Goal: Task Accomplishment & Management: Use online tool/utility

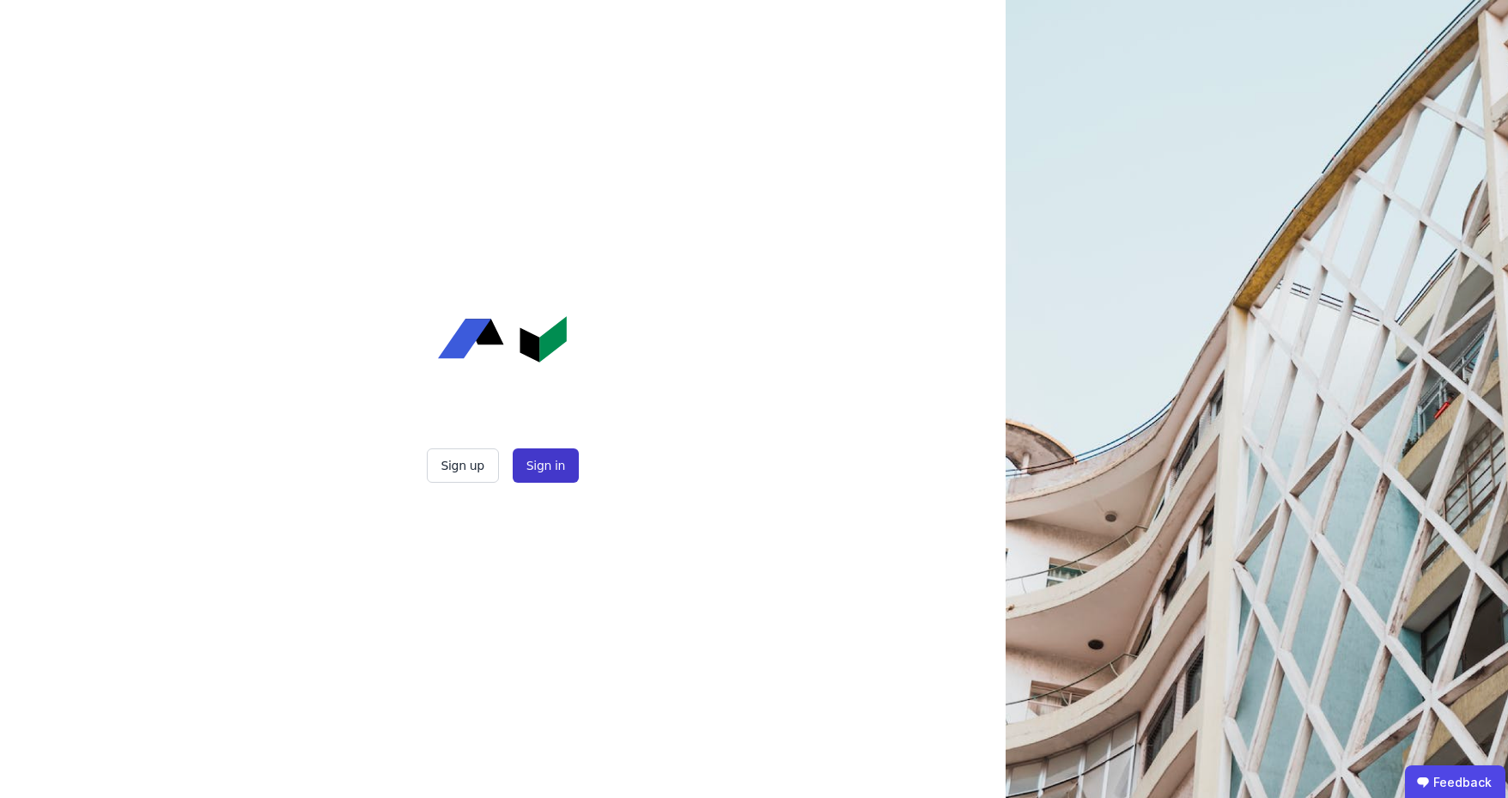
click at [554, 465] on button "Sign in" at bounding box center [546, 465] width 66 height 34
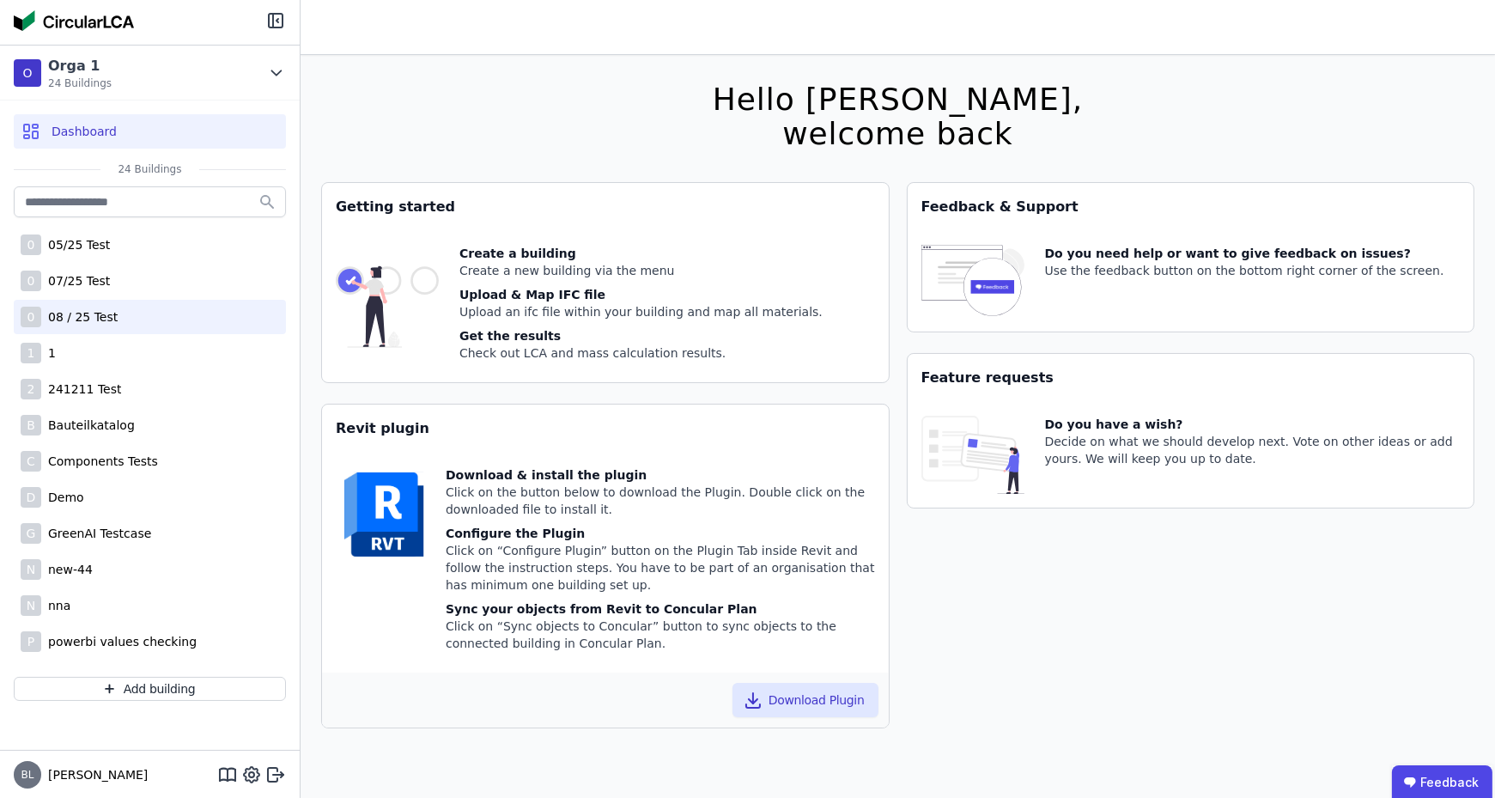
click at [104, 308] on div "08 / 25 Test" at bounding box center [79, 316] width 76 height 17
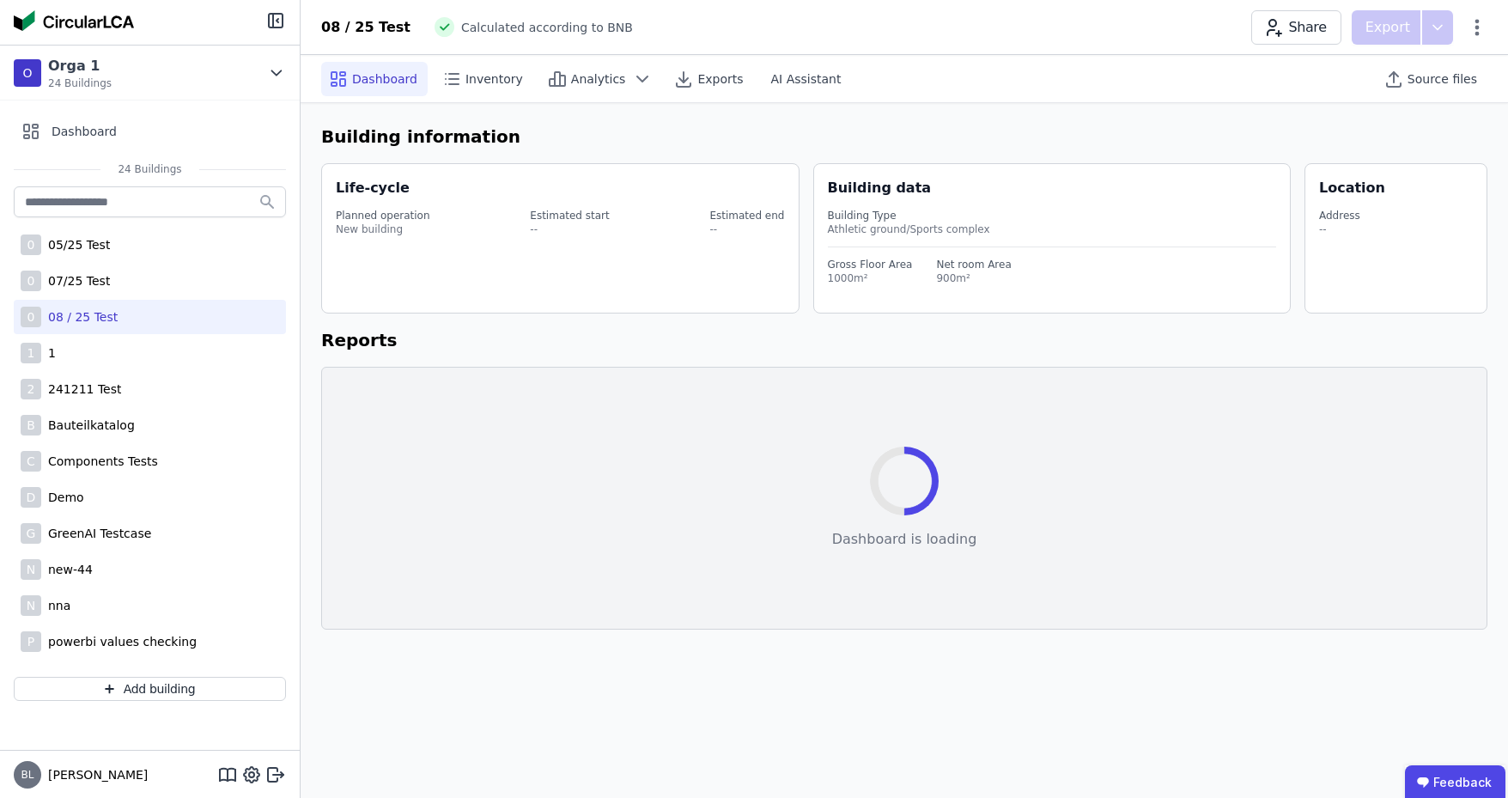
select select "*"
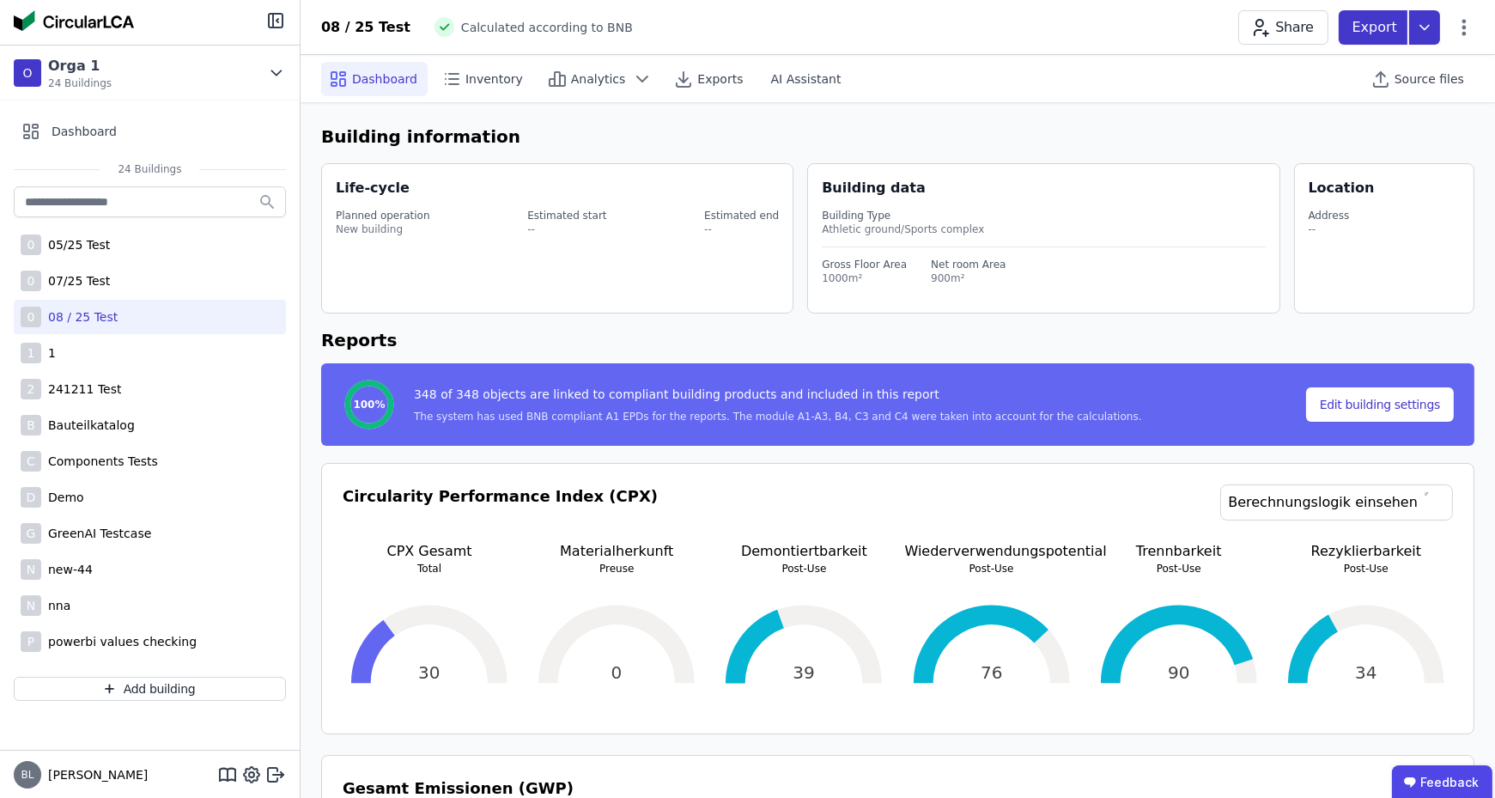
click at [1425, 25] on icon at bounding box center [1424, 27] width 31 height 34
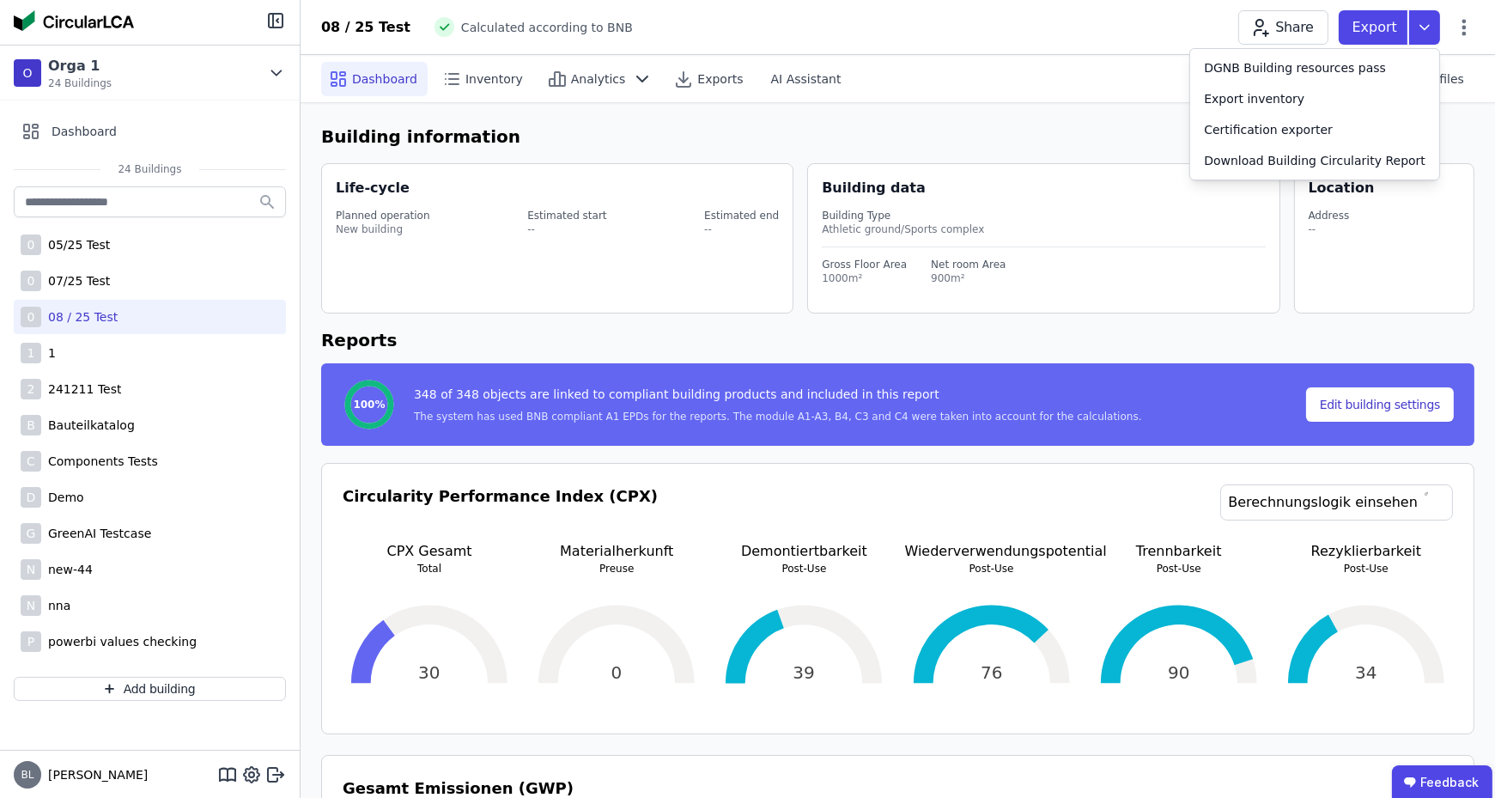
click at [939, 89] on div "Dashboard Inventory Analytics Exports AI Assistant" at bounding box center [654, 79] width 667 height 34
click at [249, 770] on icon at bounding box center [251, 774] width 21 height 21
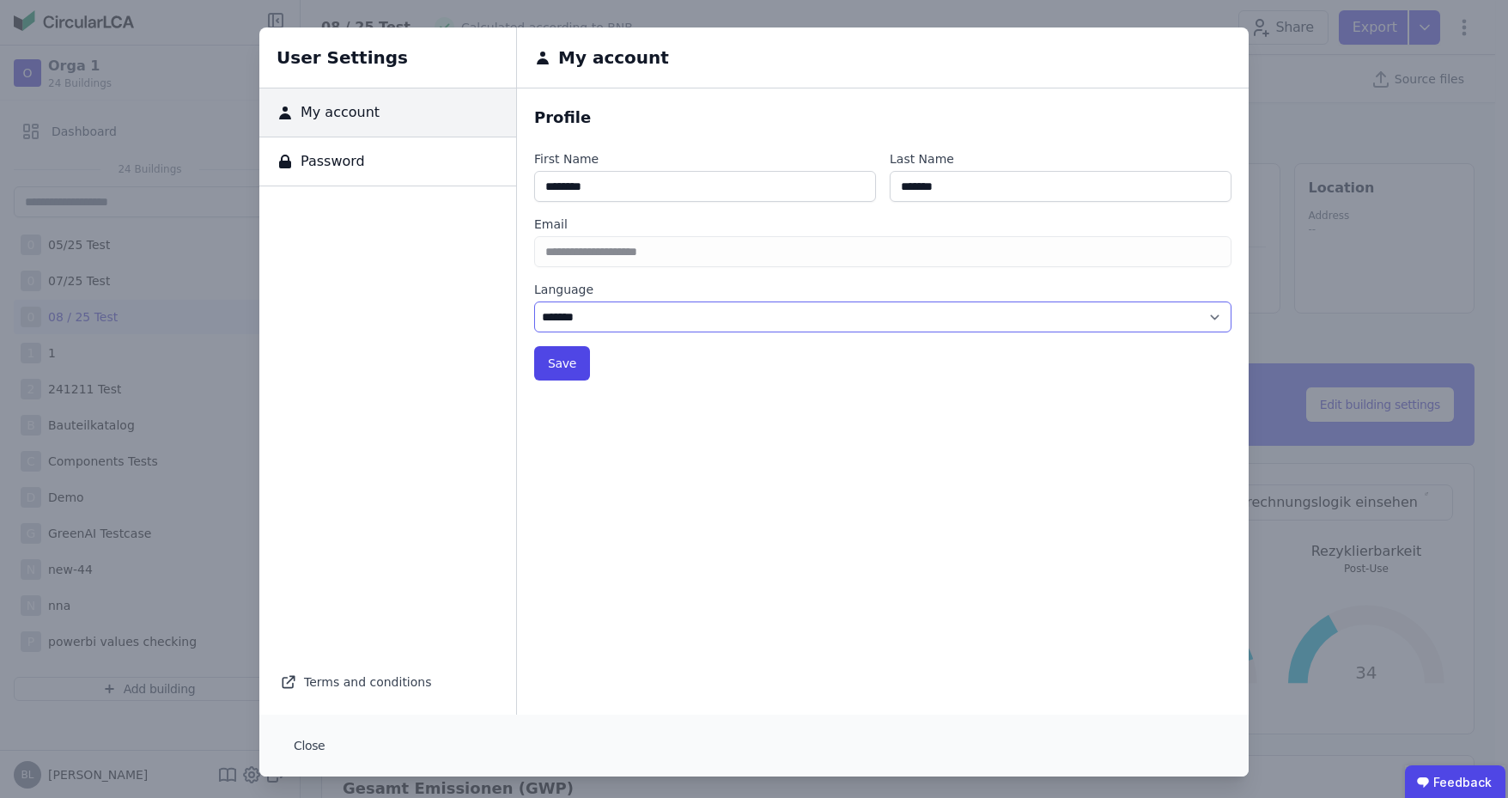
click at [636, 325] on select "******* ******" at bounding box center [882, 316] width 697 height 31
select select "*"
click at [534, 301] on select "******* ******" at bounding box center [882, 316] width 697 height 31
click at [549, 363] on button "Save" at bounding box center [562, 363] width 56 height 34
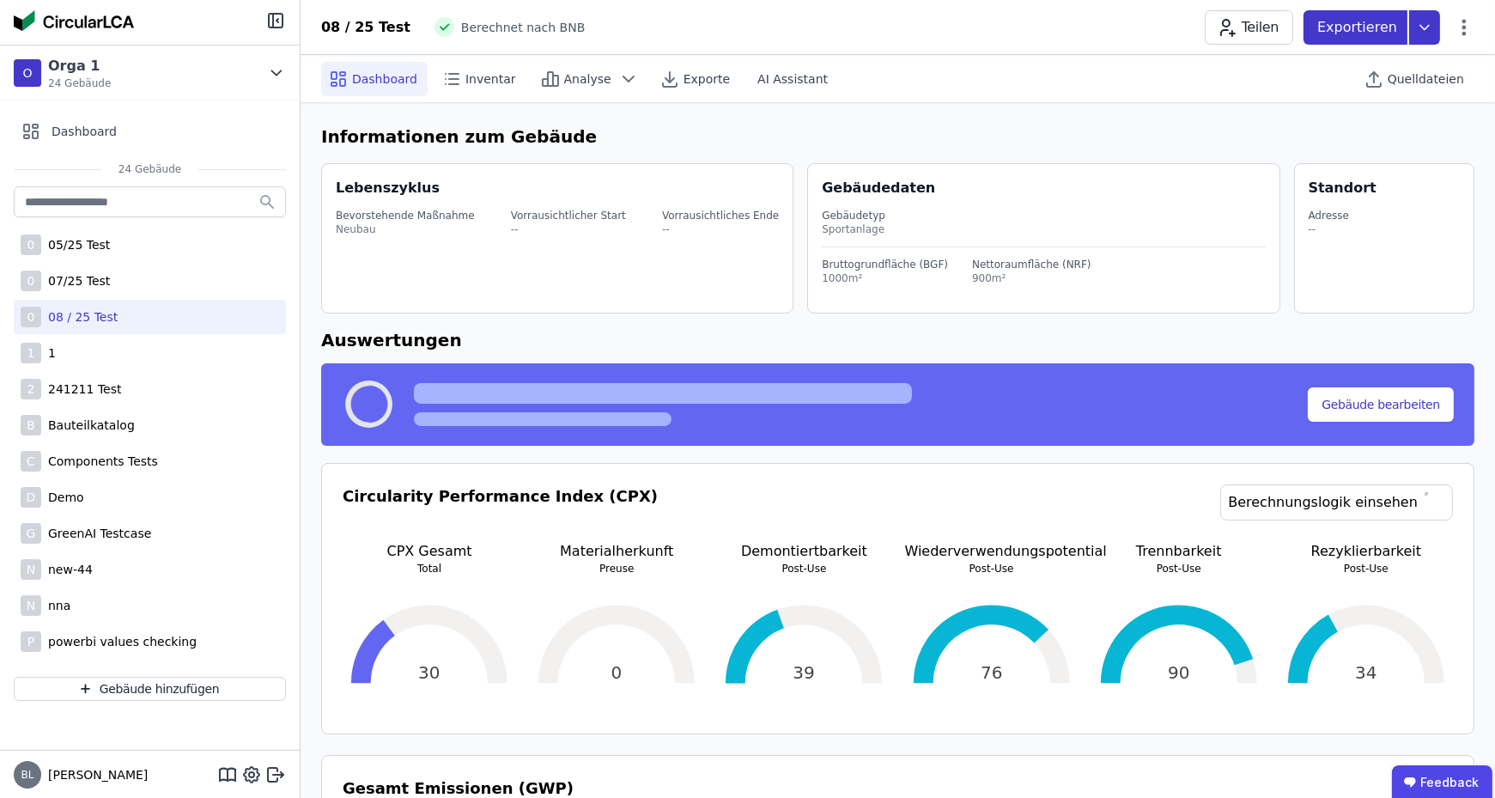
select select "*"
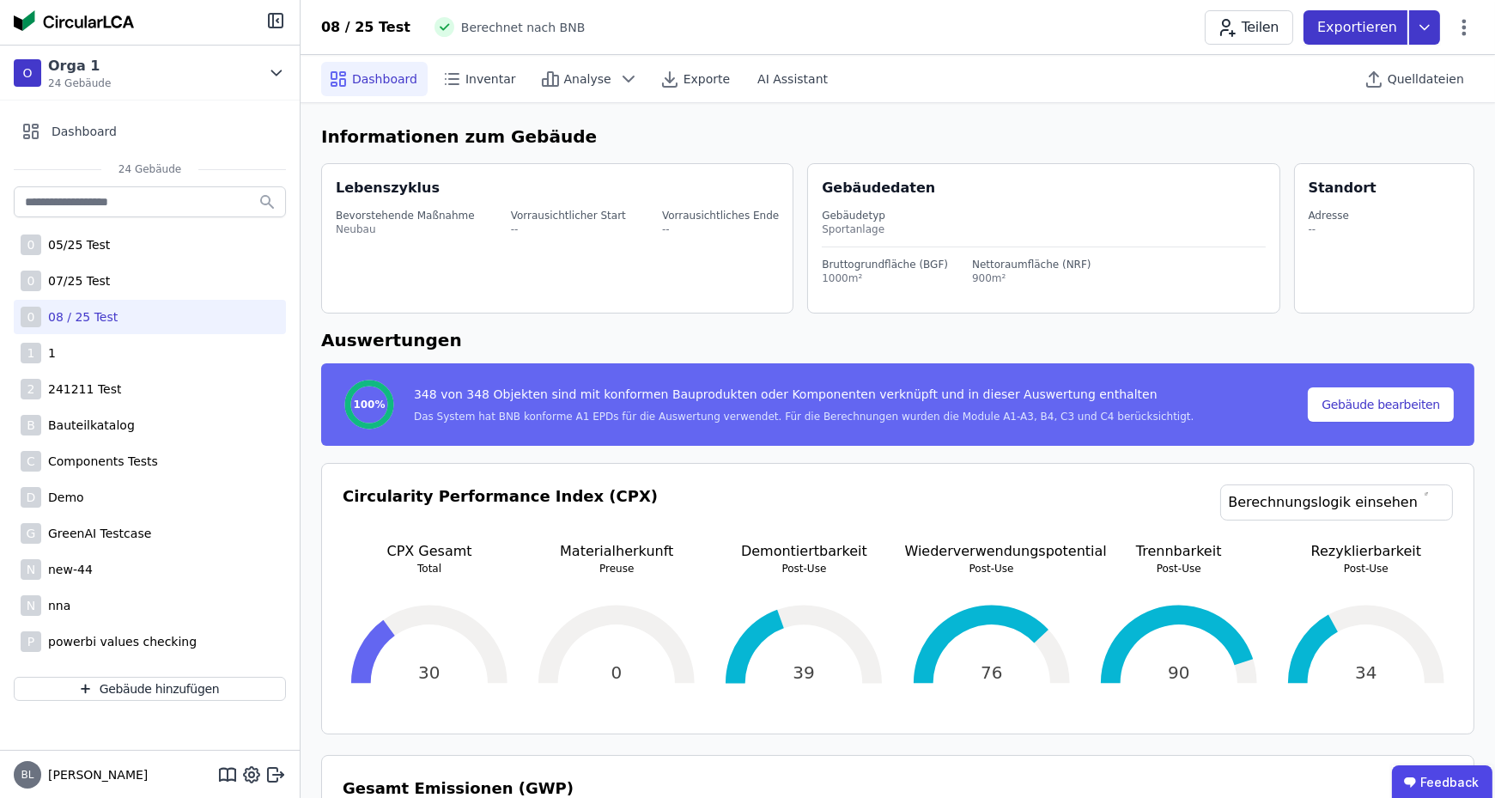
click at [1422, 33] on icon at bounding box center [1424, 27] width 31 height 34
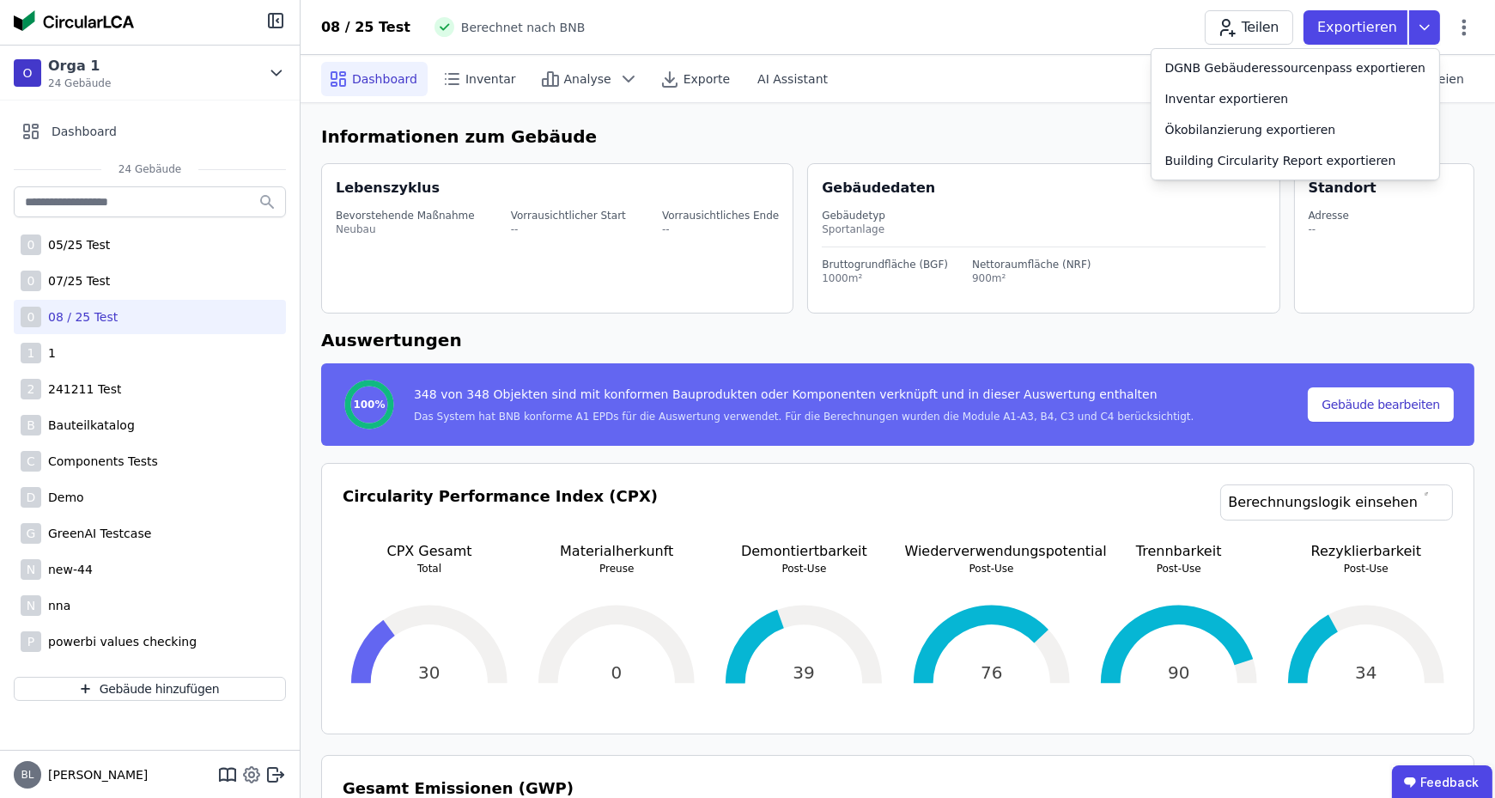
click at [254, 777] on icon at bounding box center [251, 774] width 21 height 21
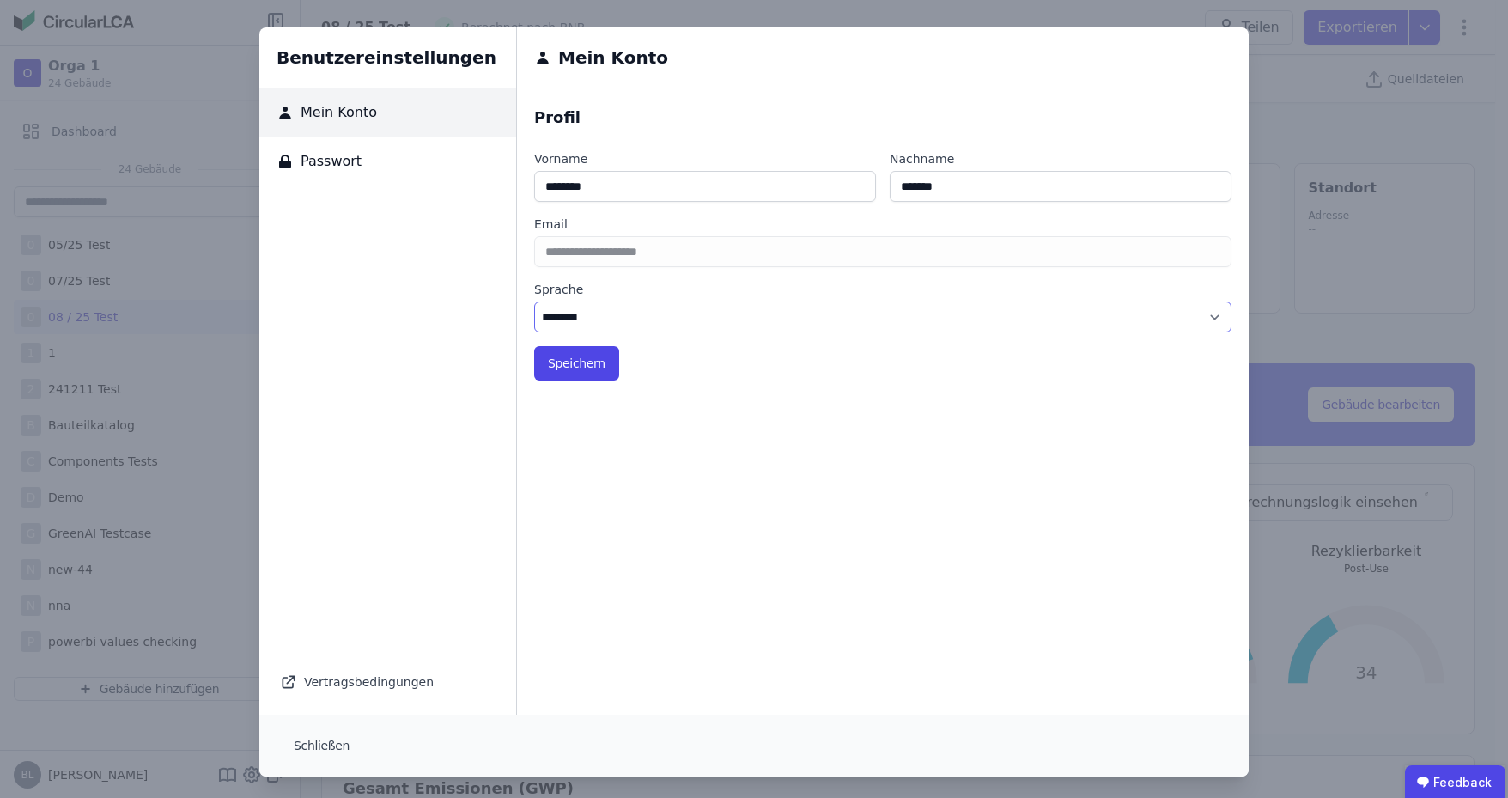
click at [578, 305] on select "******** *******" at bounding box center [882, 316] width 697 height 31
select select "*"
click at [534, 301] on select "******** *******" at bounding box center [882, 316] width 697 height 31
click at [565, 373] on button "Speichern" at bounding box center [576, 363] width 85 height 34
select select "*"
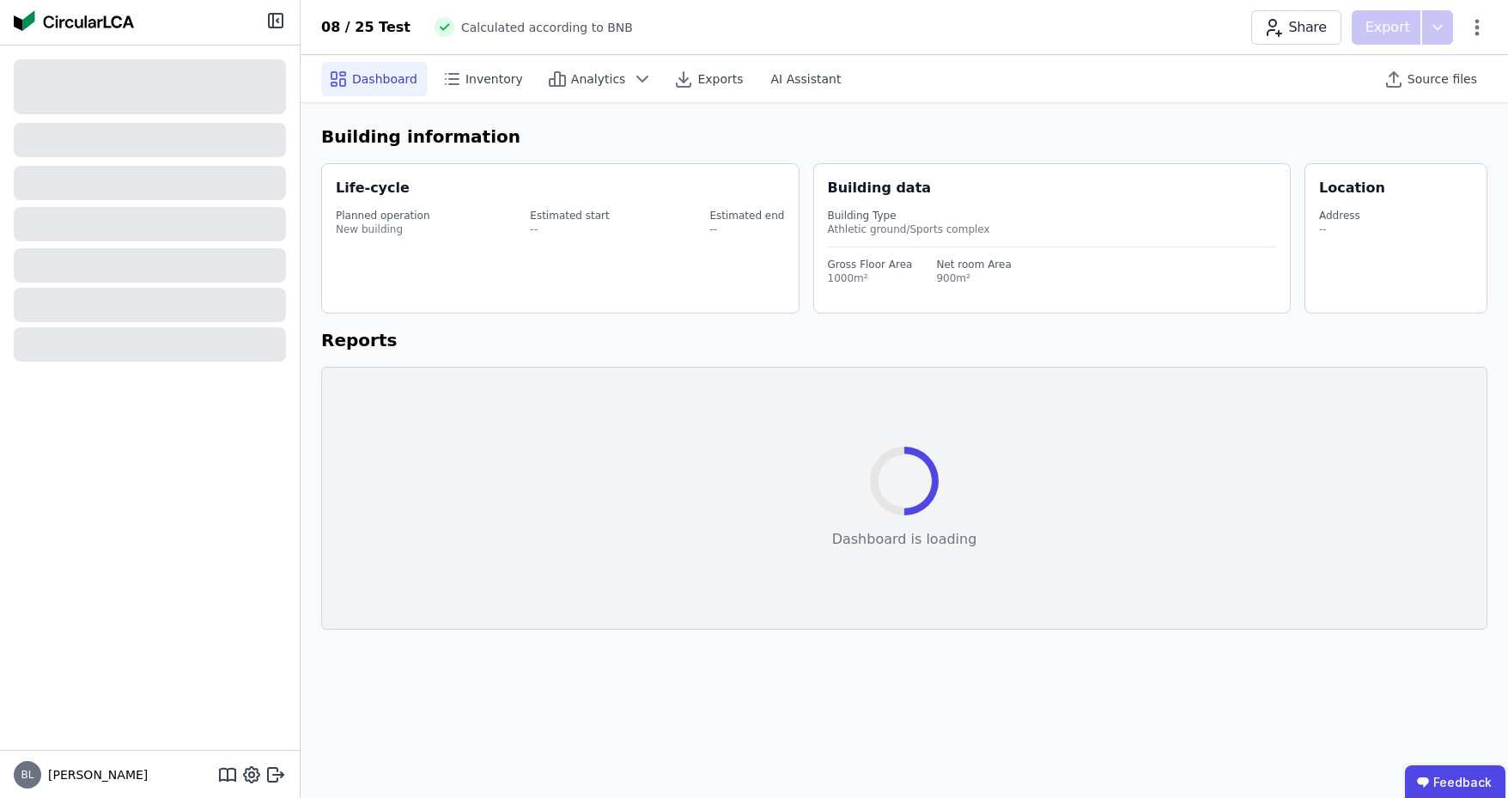
select select "*"
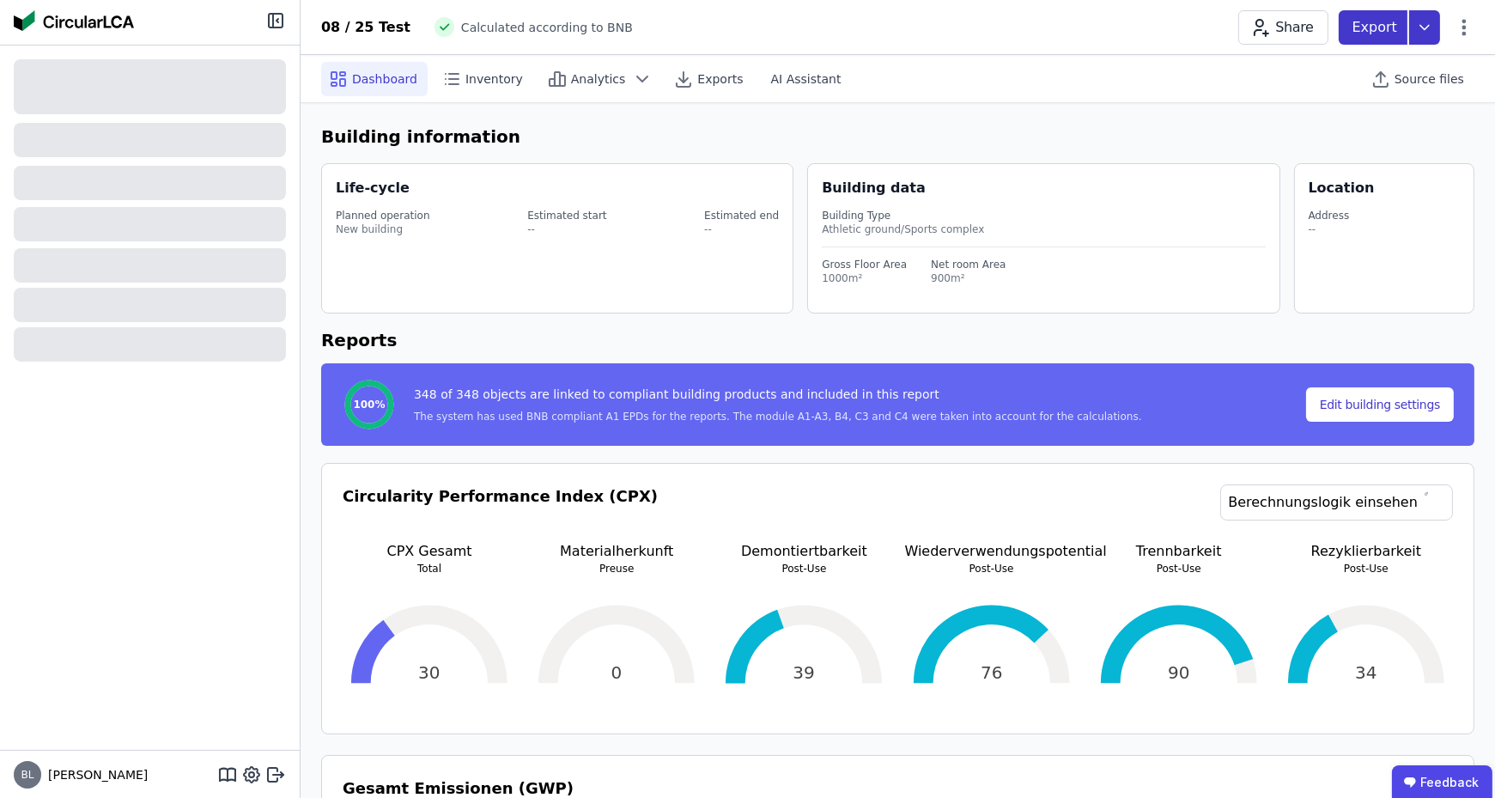
select select "*"
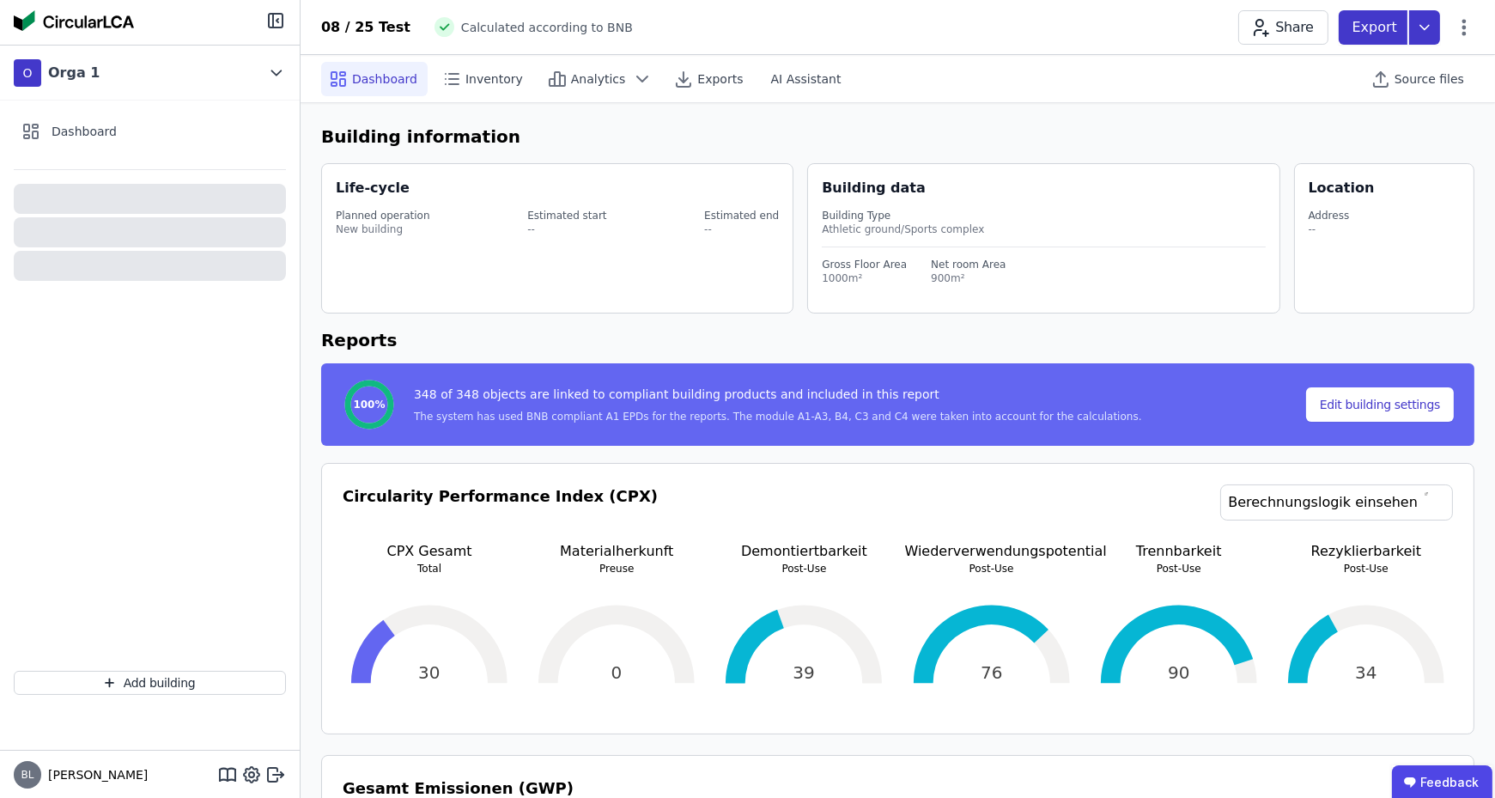
click at [1432, 28] on icon at bounding box center [1424, 27] width 31 height 34
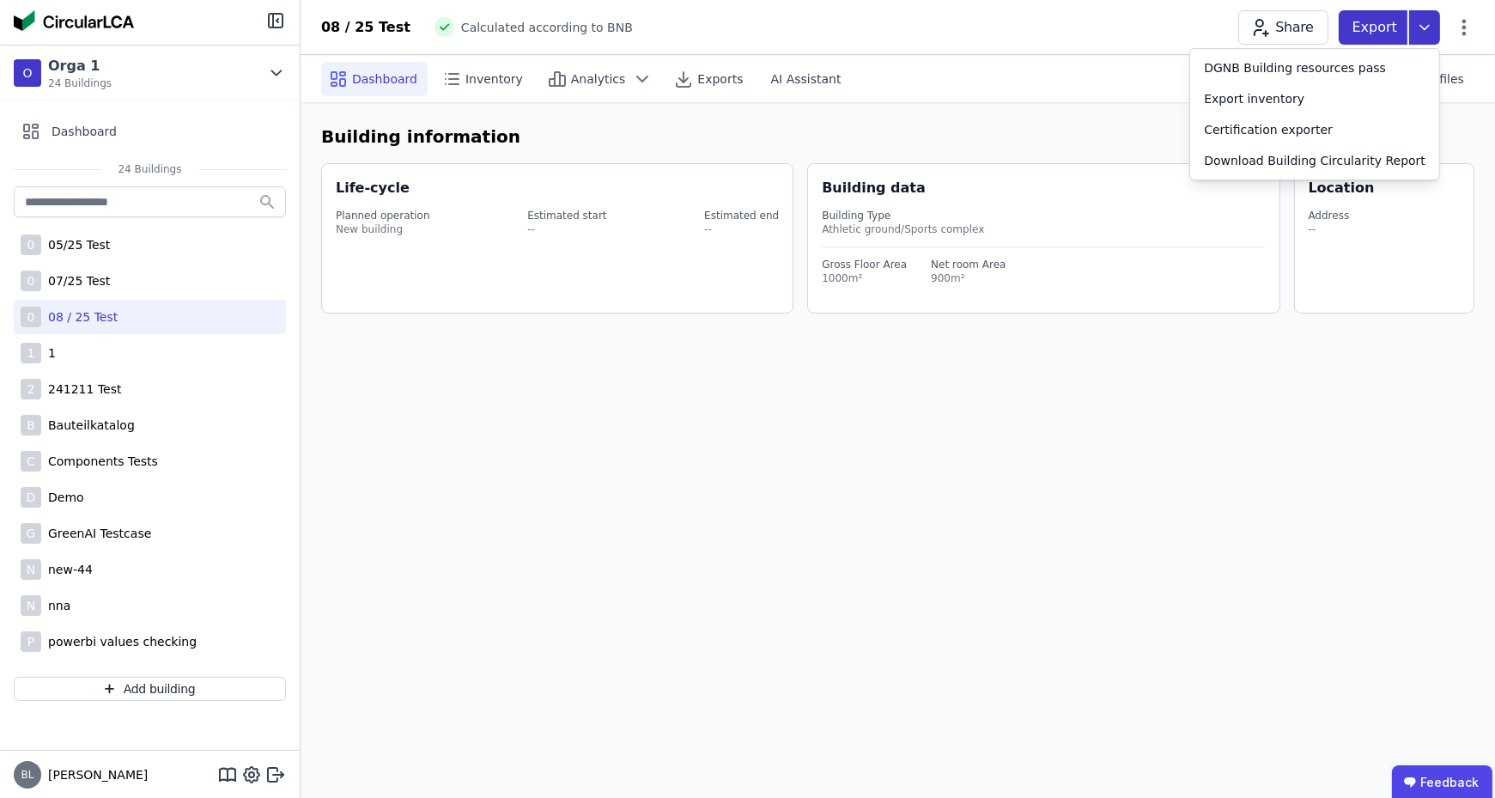
select select "*"
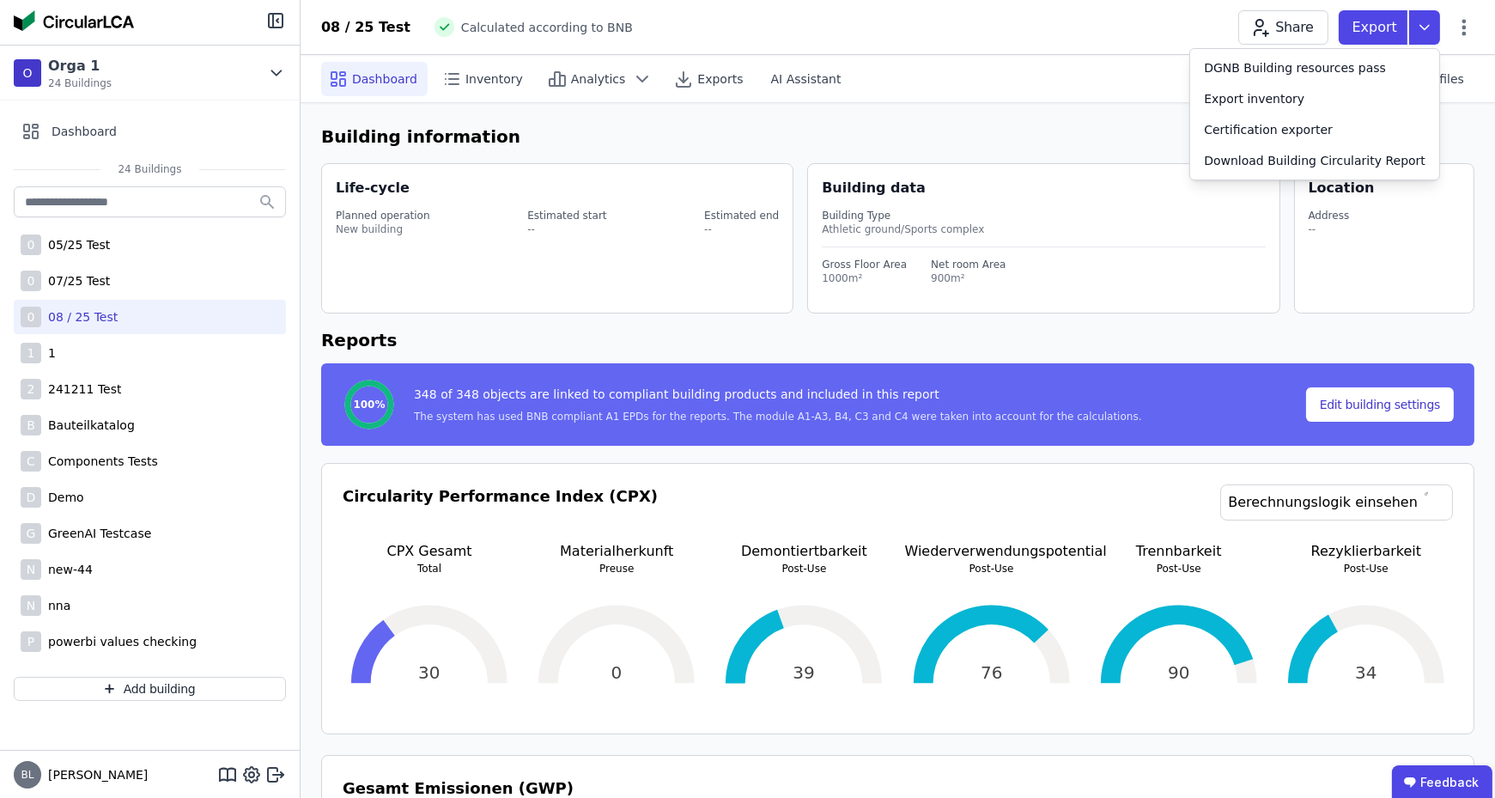
select select "*"
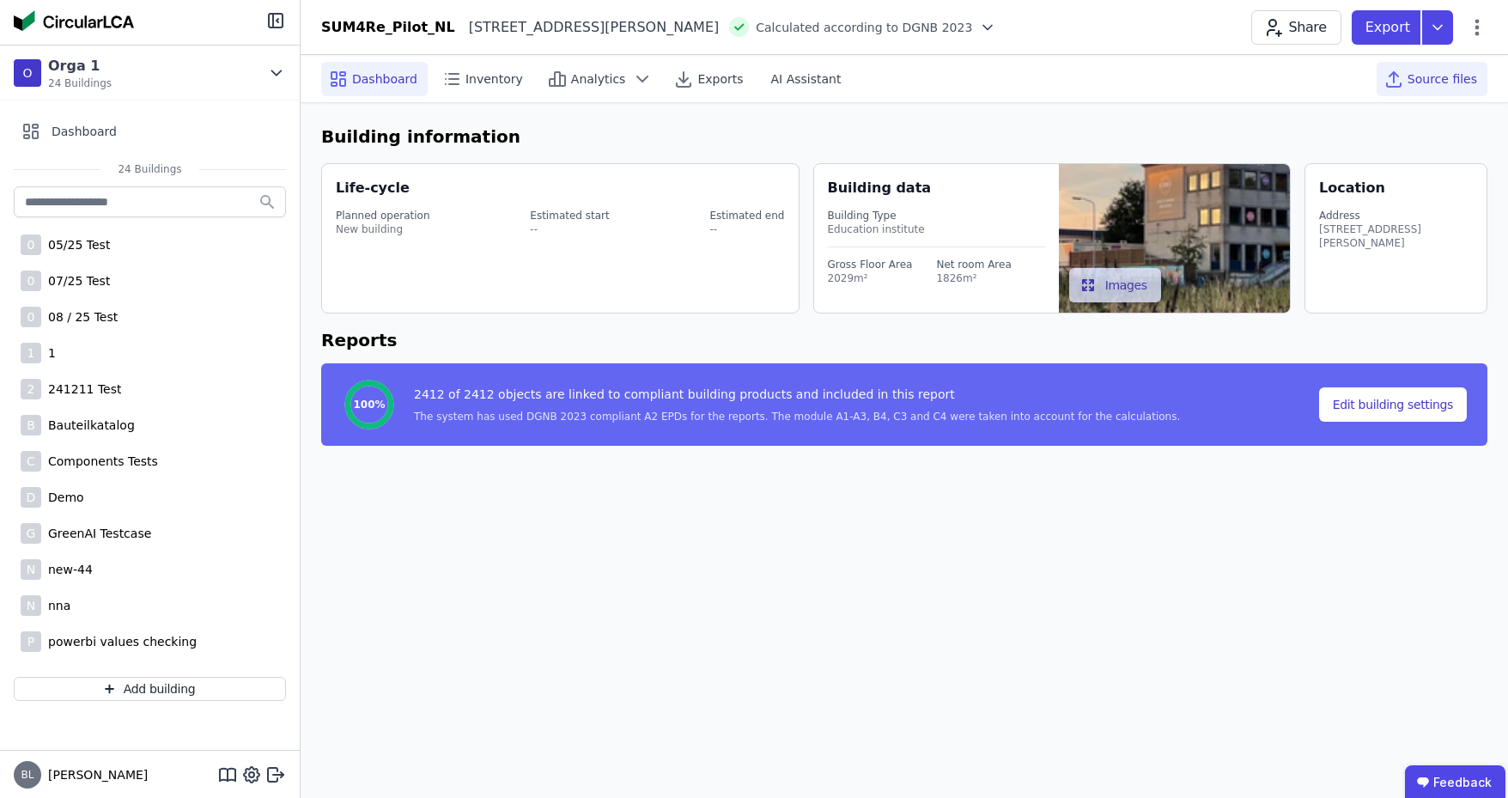
click at [1457, 83] on span "Source files" at bounding box center [1442, 78] width 70 height 17
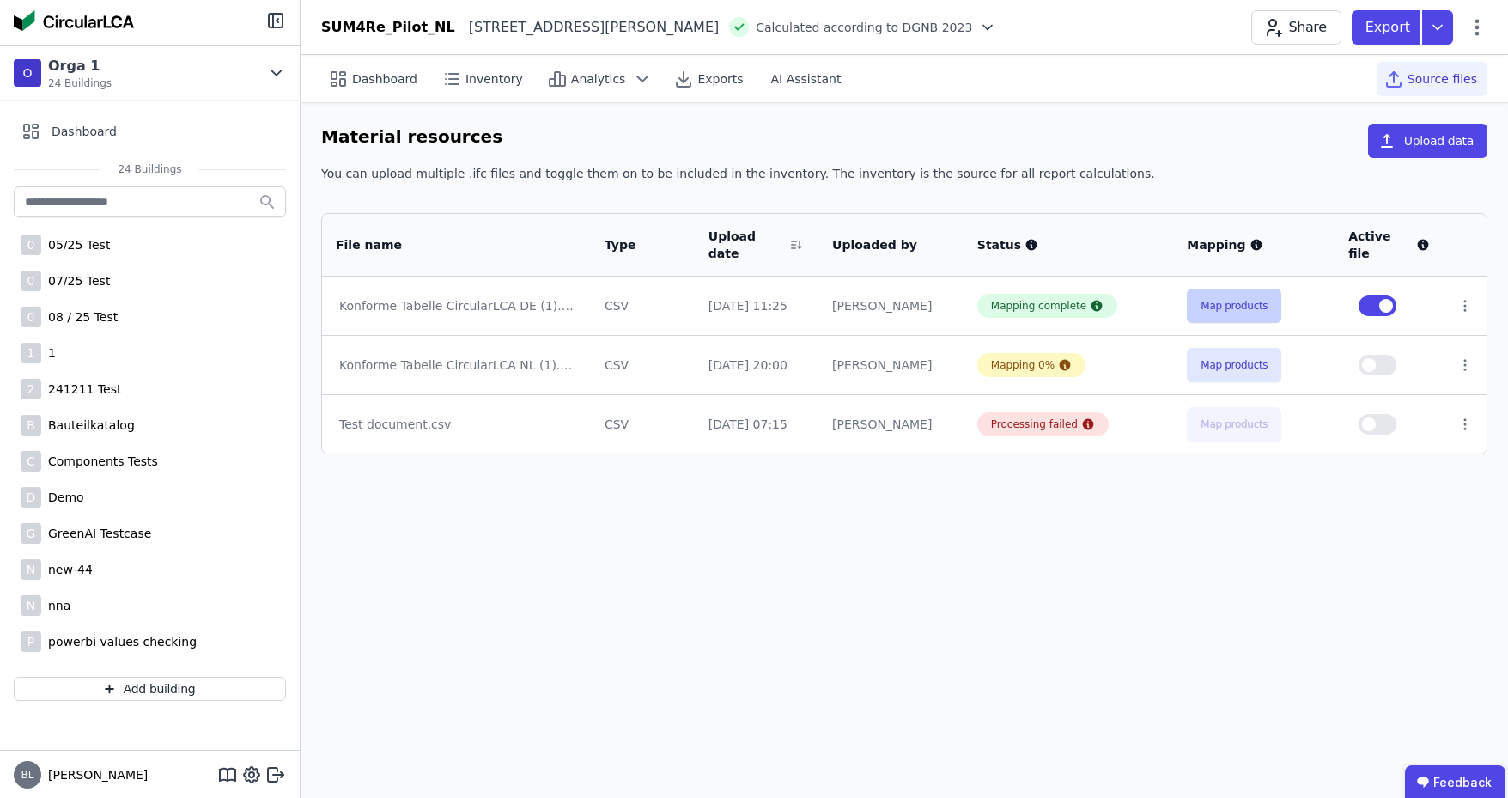
click at [1215, 298] on button "Map products" at bounding box center [1234, 305] width 94 height 34
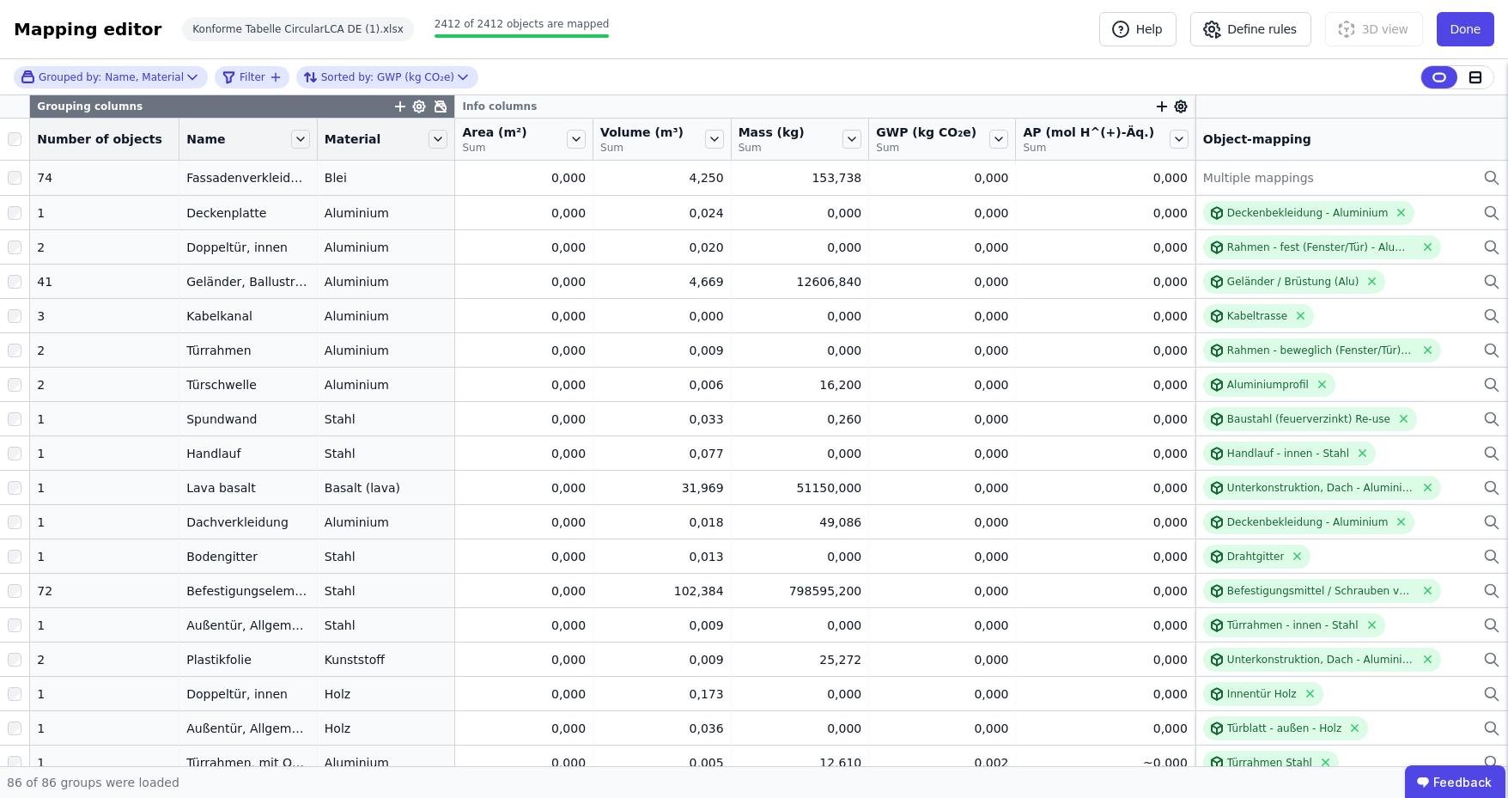
click at [1154, 109] on icon "button" at bounding box center [1161, 106] width 15 height 15
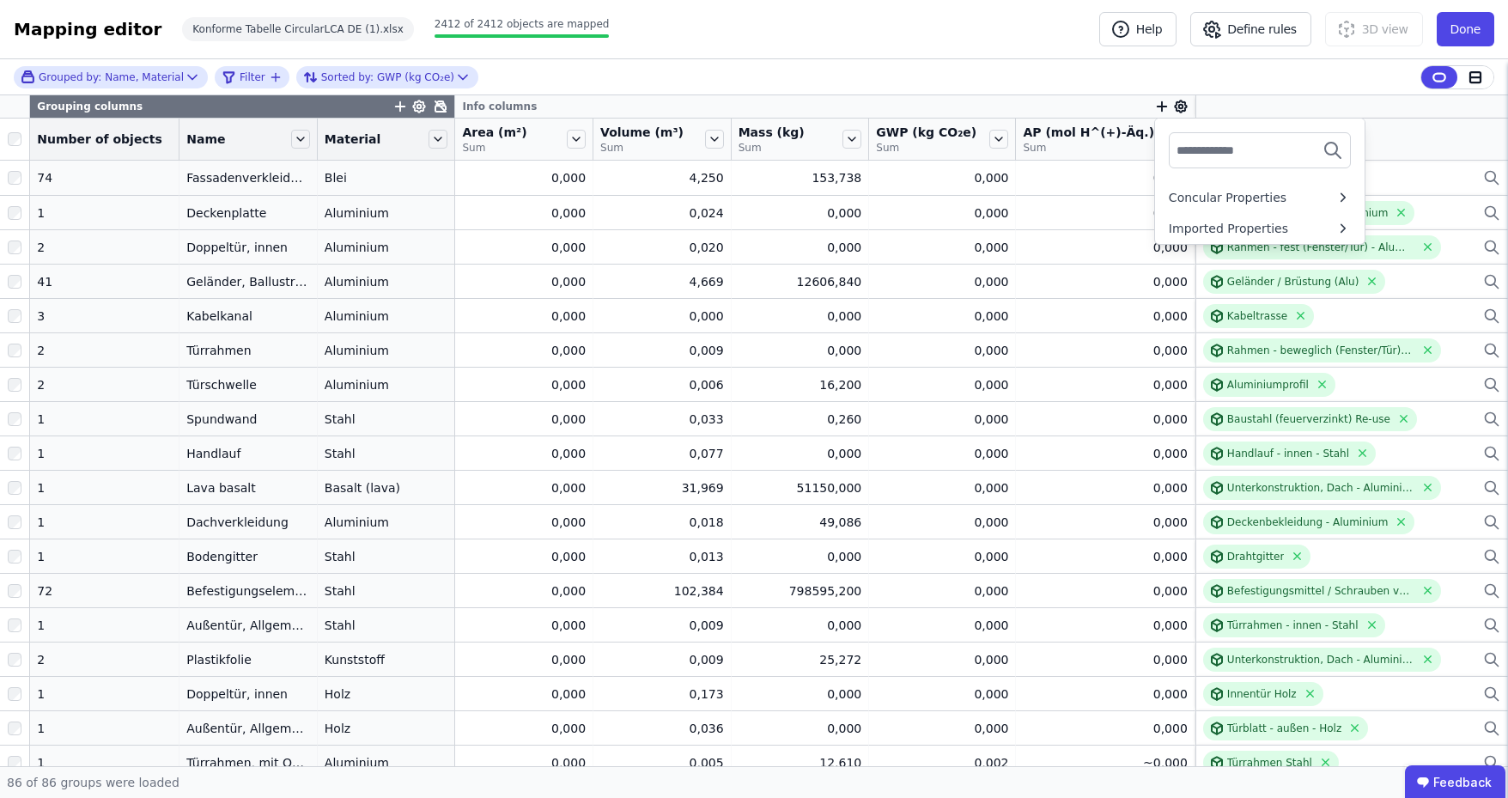
click at [1185, 158] on input "text" at bounding box center [1239, 150] width 127 height 31
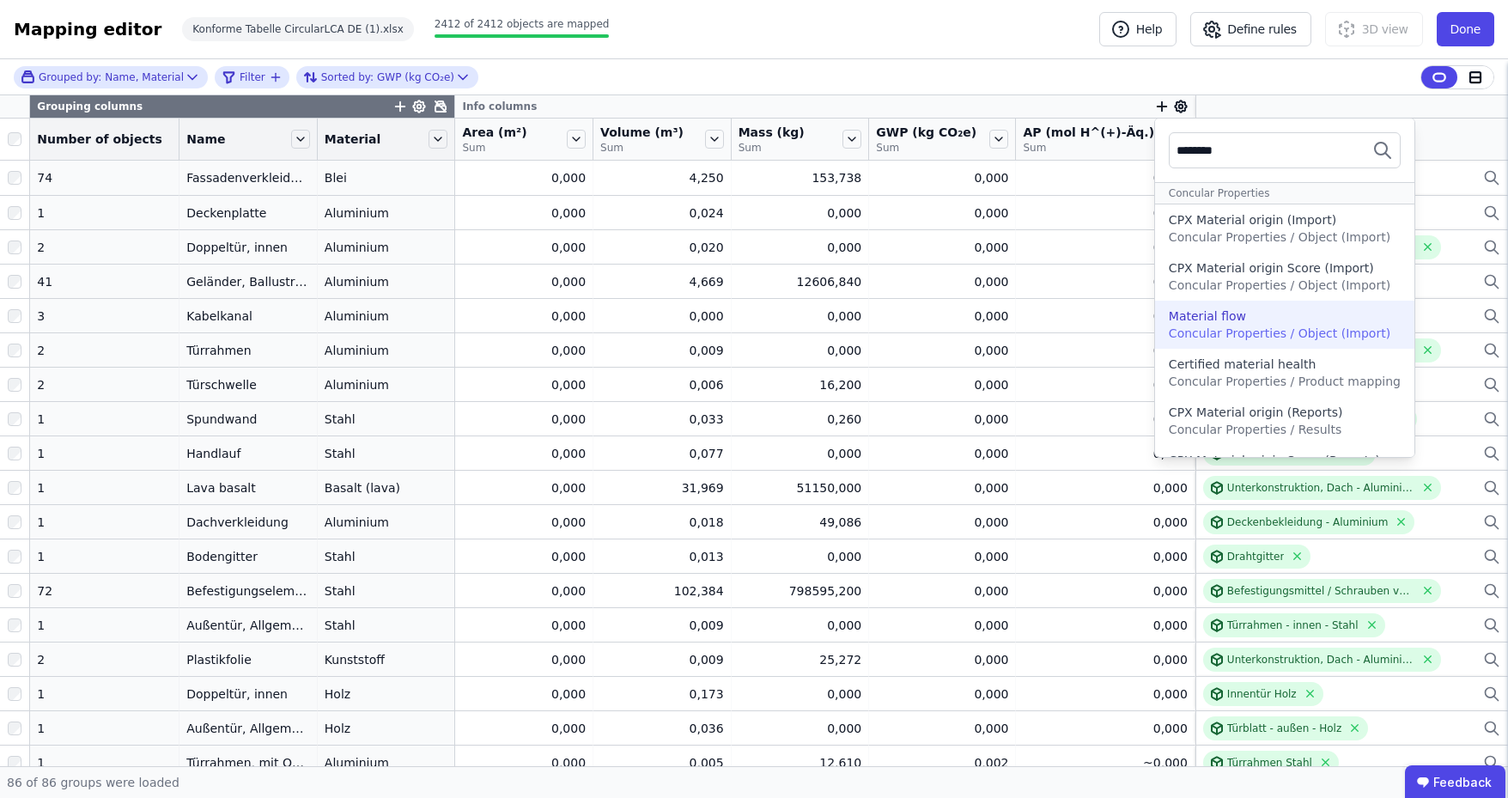
type input "********"
click at [1182, 326] on span "Concular Properties / Object (Import)" at bounding box center [1279, 333] width 222 height 14
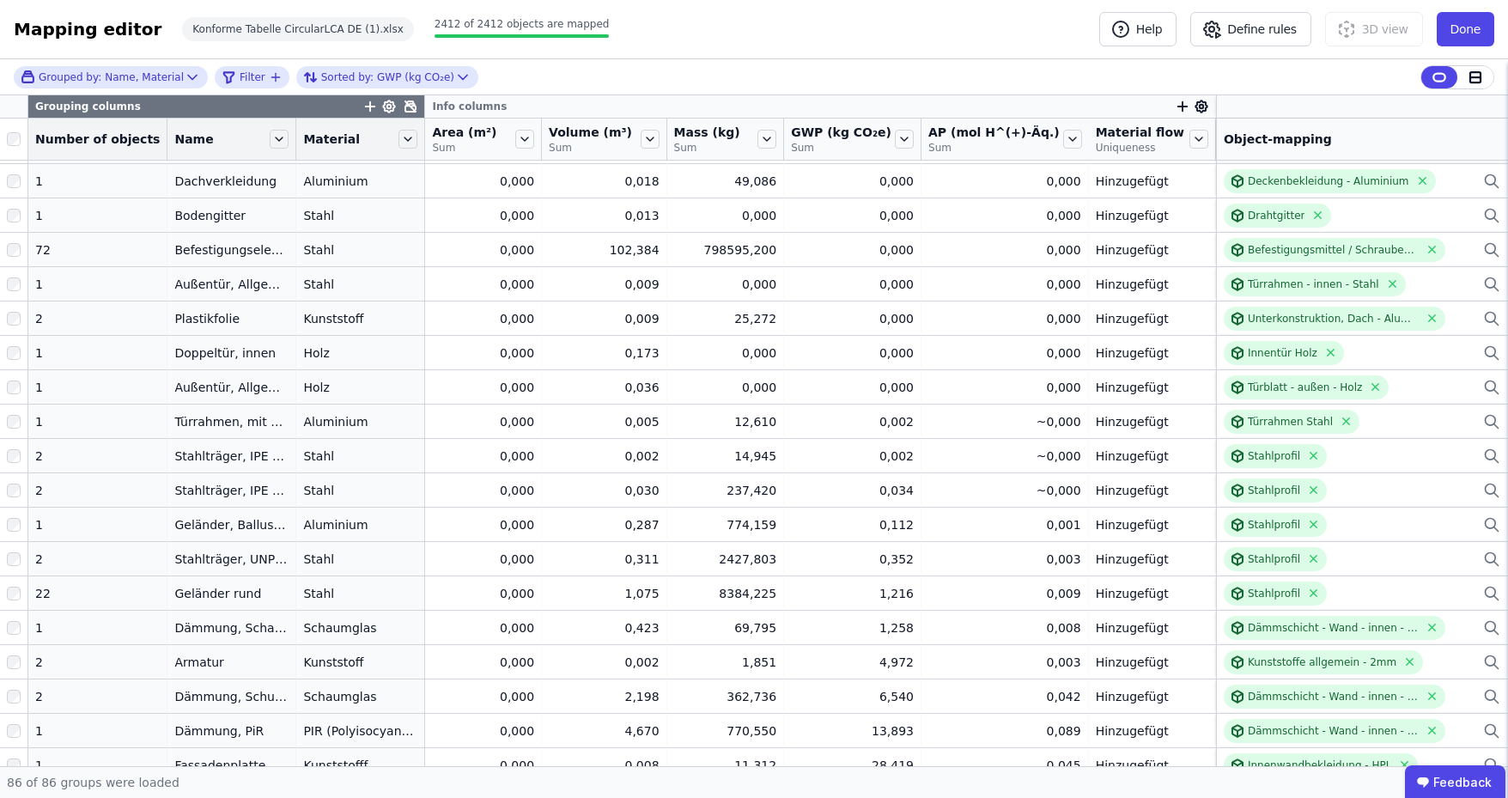
scroll to position [153, 0]
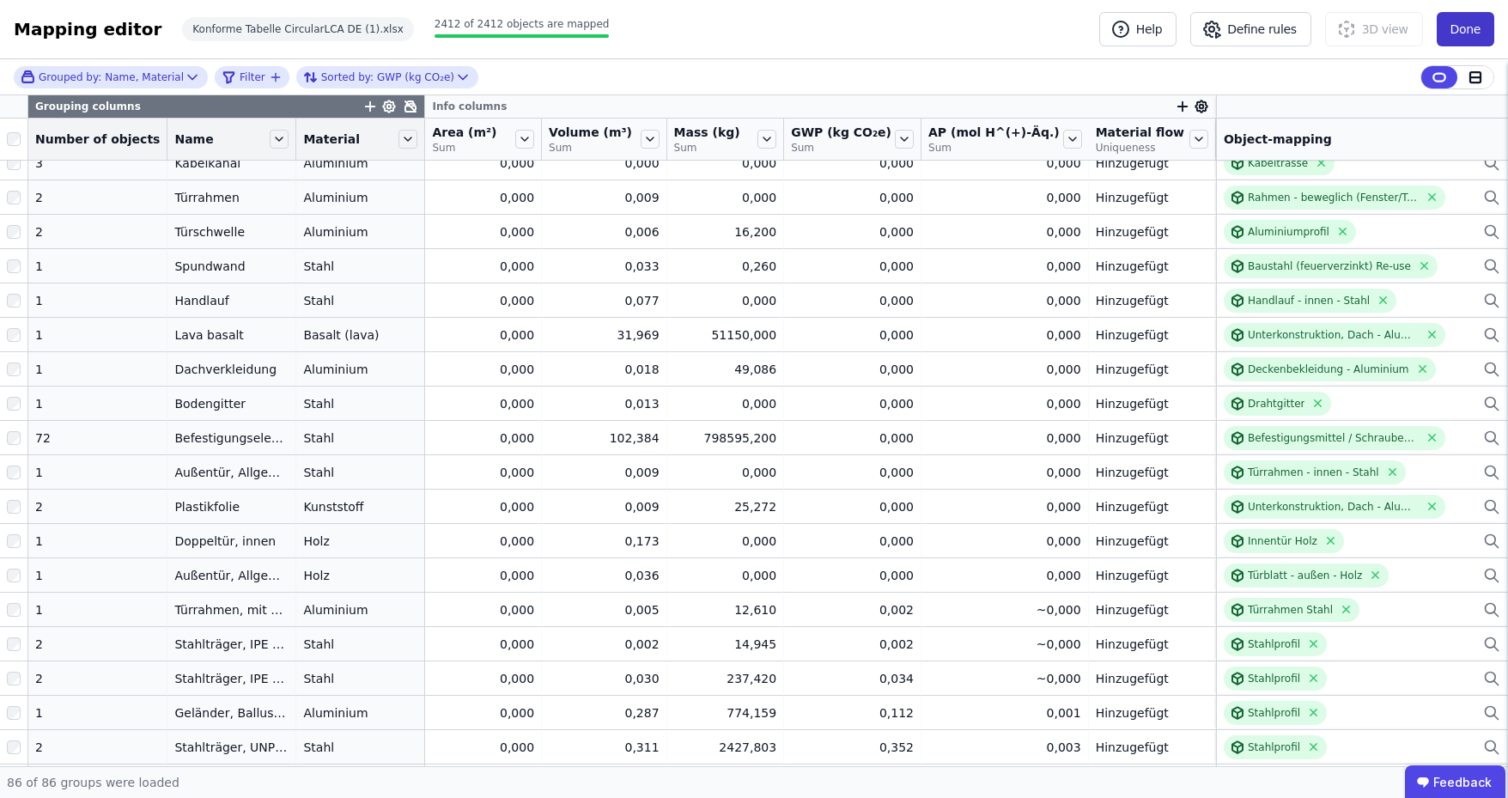
click at [1463, 38] on button "Done" at bounding box center [1465, 29] width 58 height 34
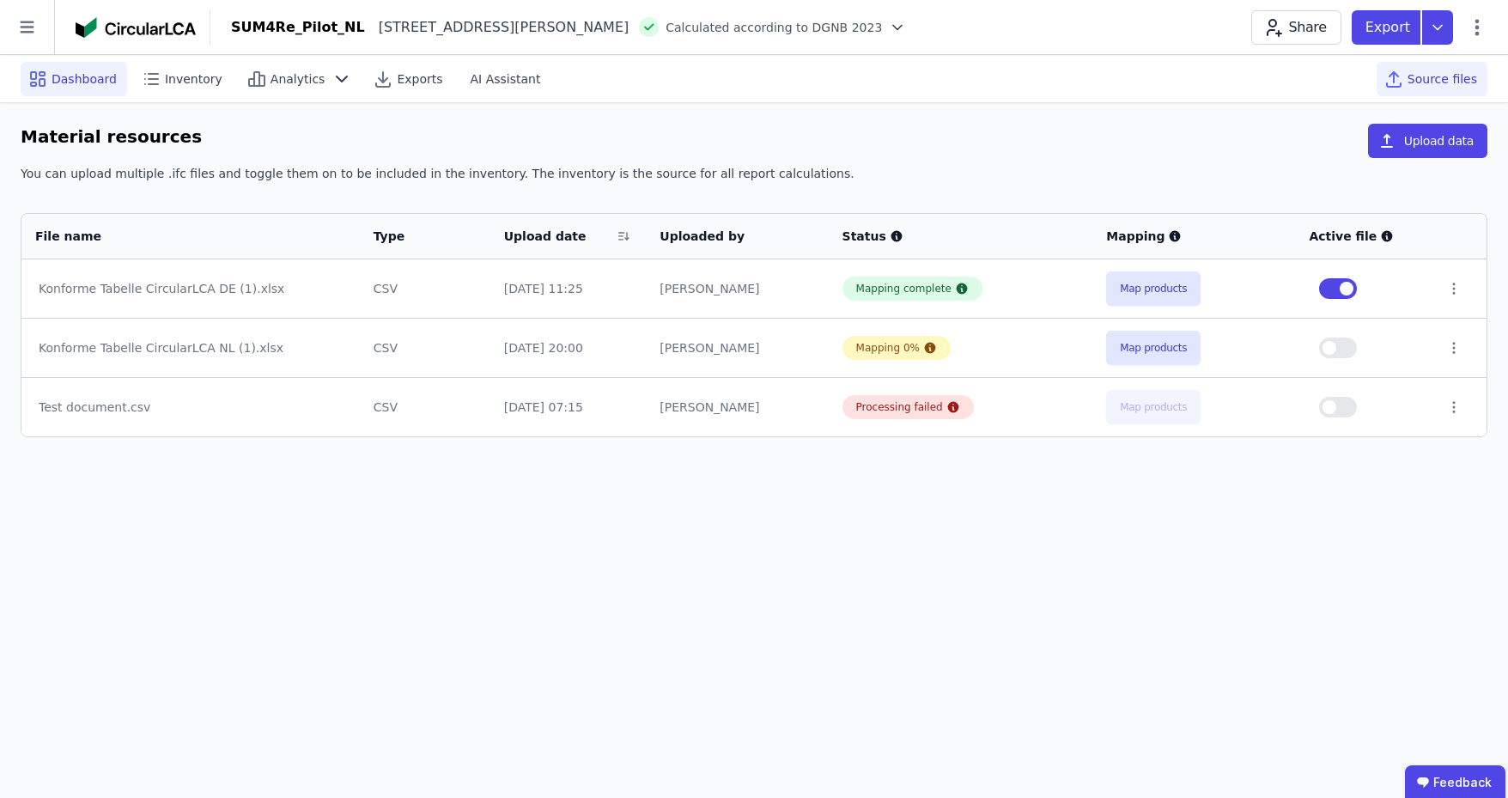
click at [63, 85] on span "Dashboard" at bounding box center [84, 78] width 65 height 17
select select "*"
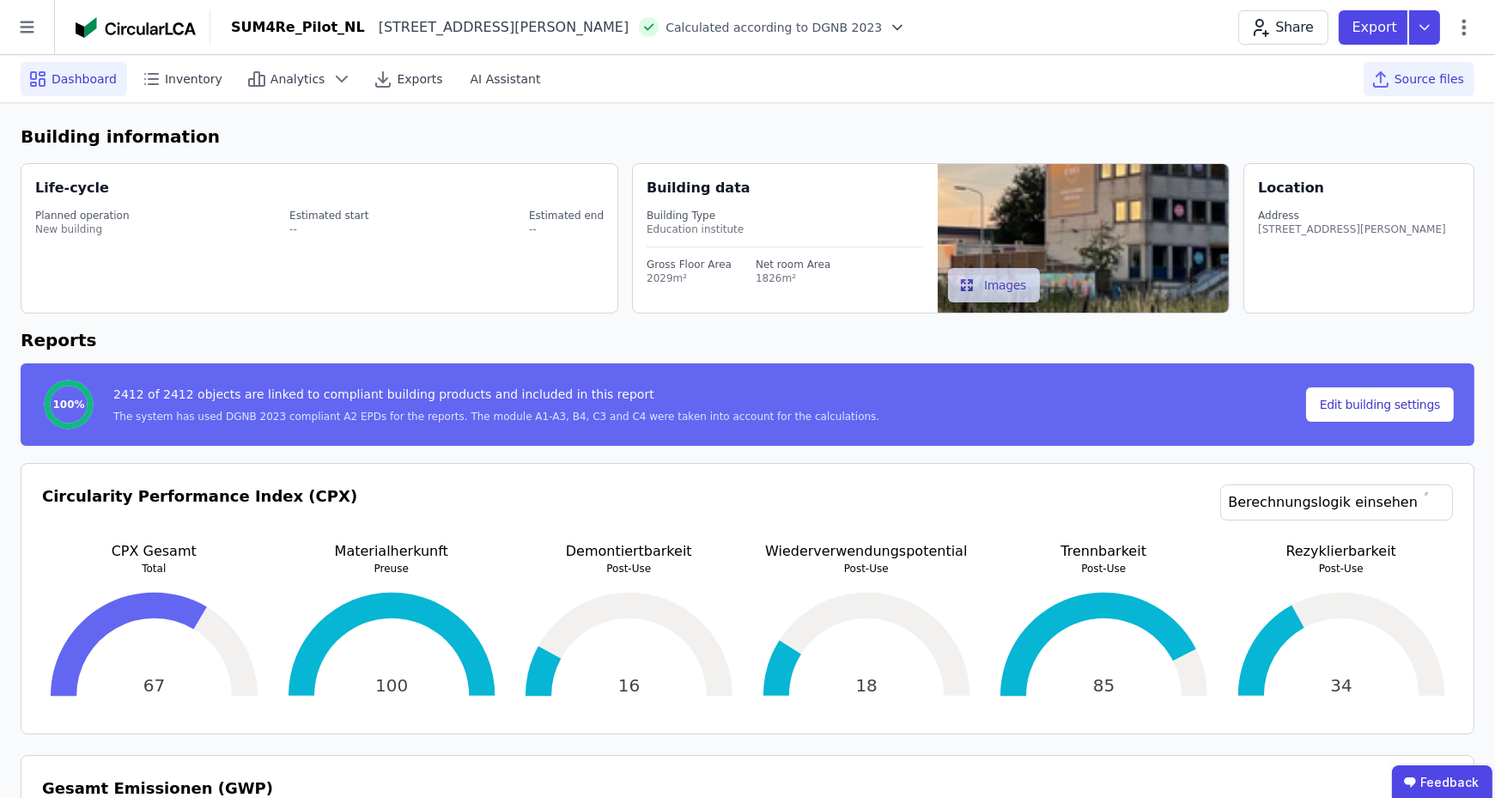
click at [1399, 78] on div "Source files" at bounding box center [1418, 79] width 111 height 34
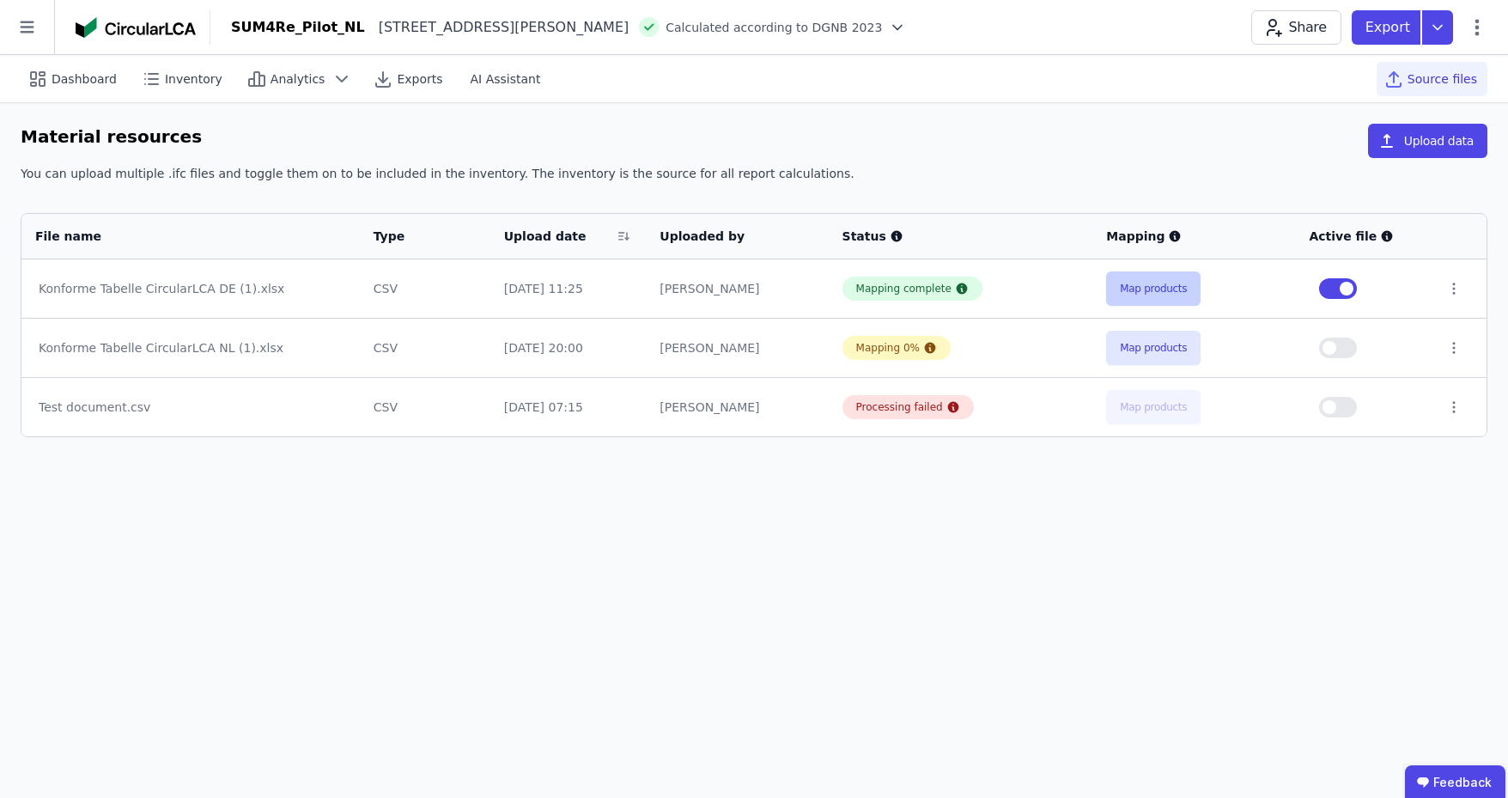
click at [1136, 282] on button "Map products" at bounding box center [1153, 288] width 94 height 34
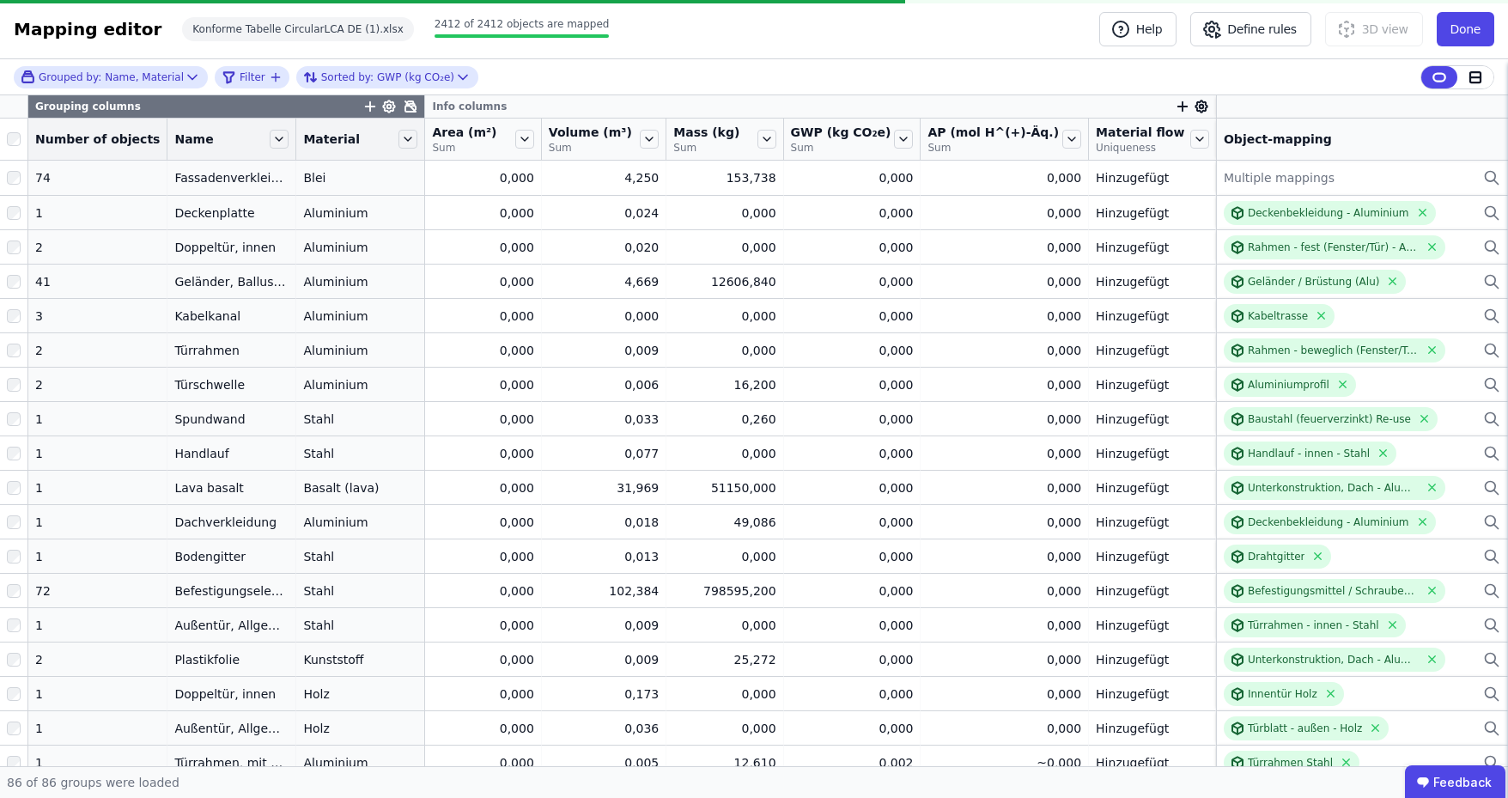
click at [1182, 105] on icon "button" at bounding box center [1182, 106] width 0 height 9
click at [1203, 156] on input "text" at bounding box center [1260, 150] width 127 height 31
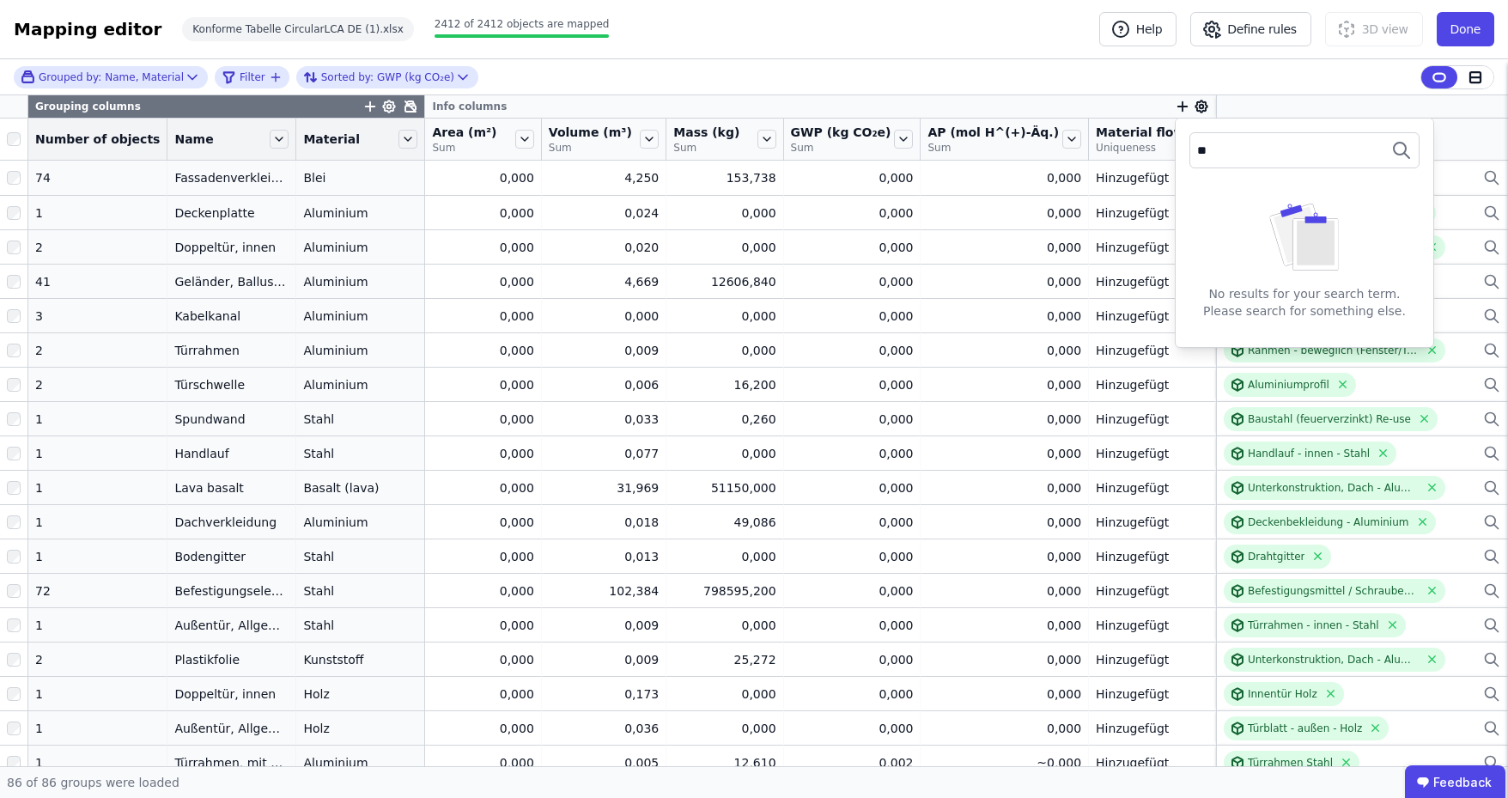
type input "*"
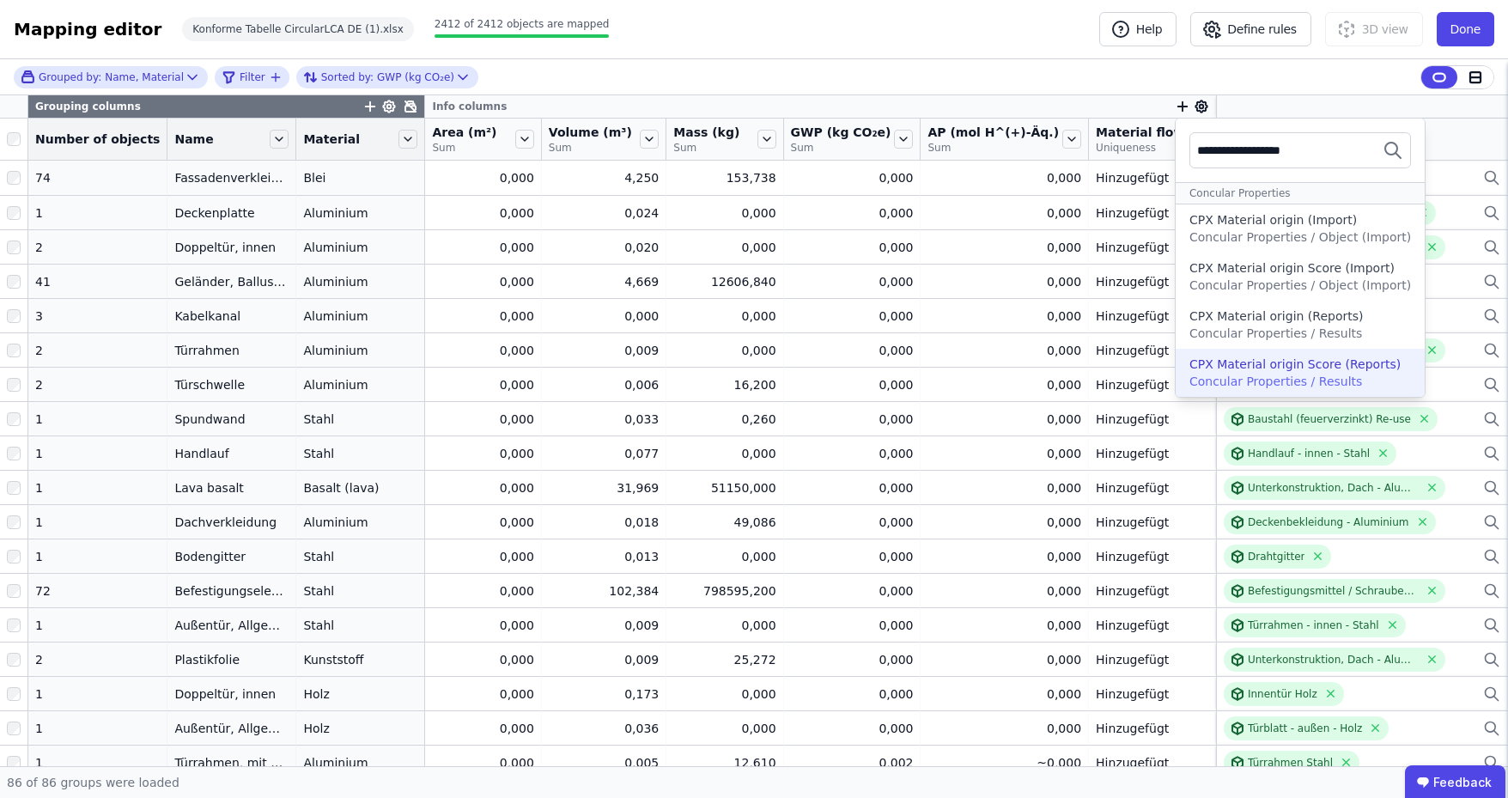
type input "**********"
click at [1229, 380] on span "Concular Properties / Results" at bounding box center [1275, 381] width 173 height 14
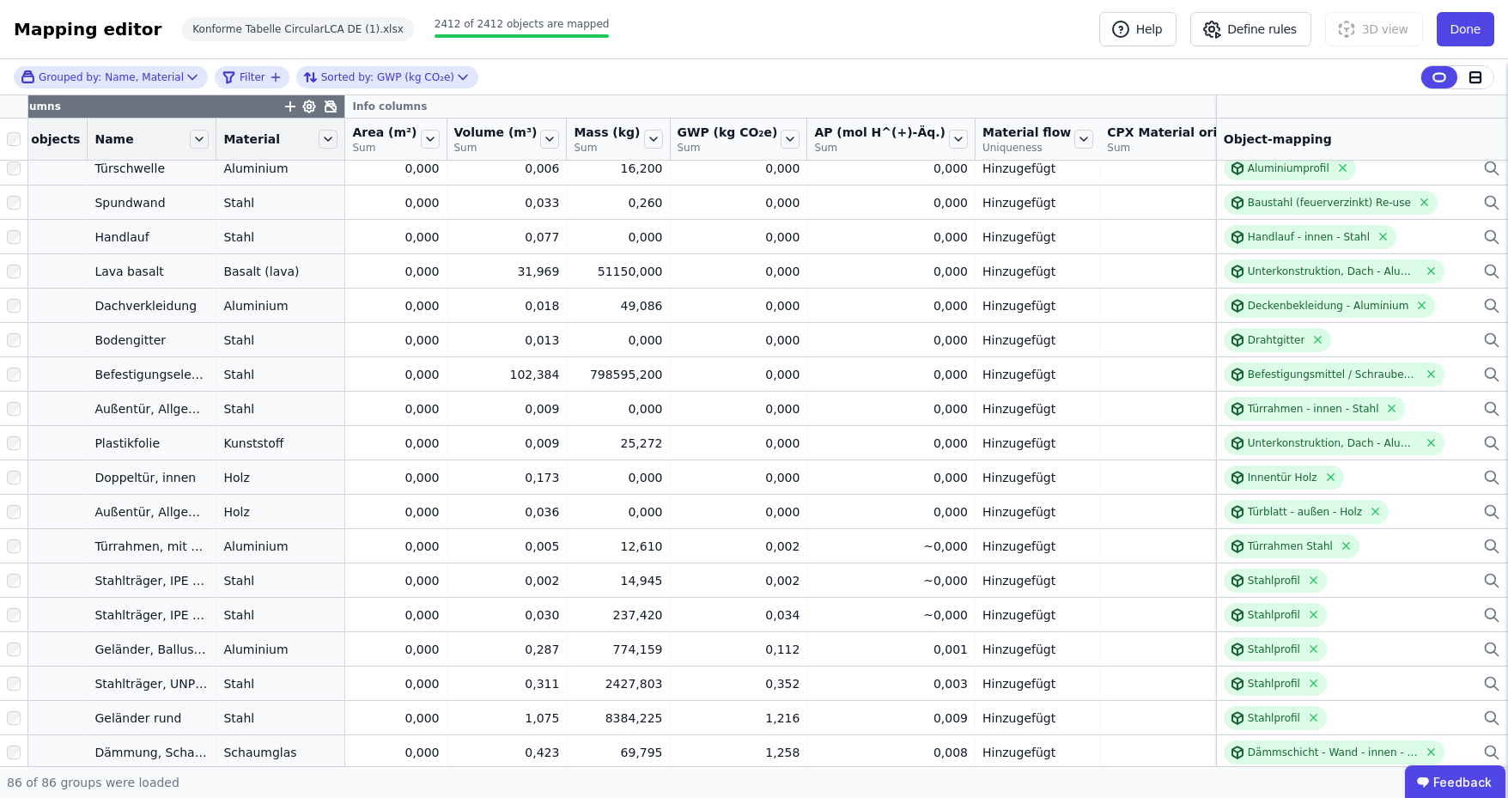
scroll to position [0, 80]
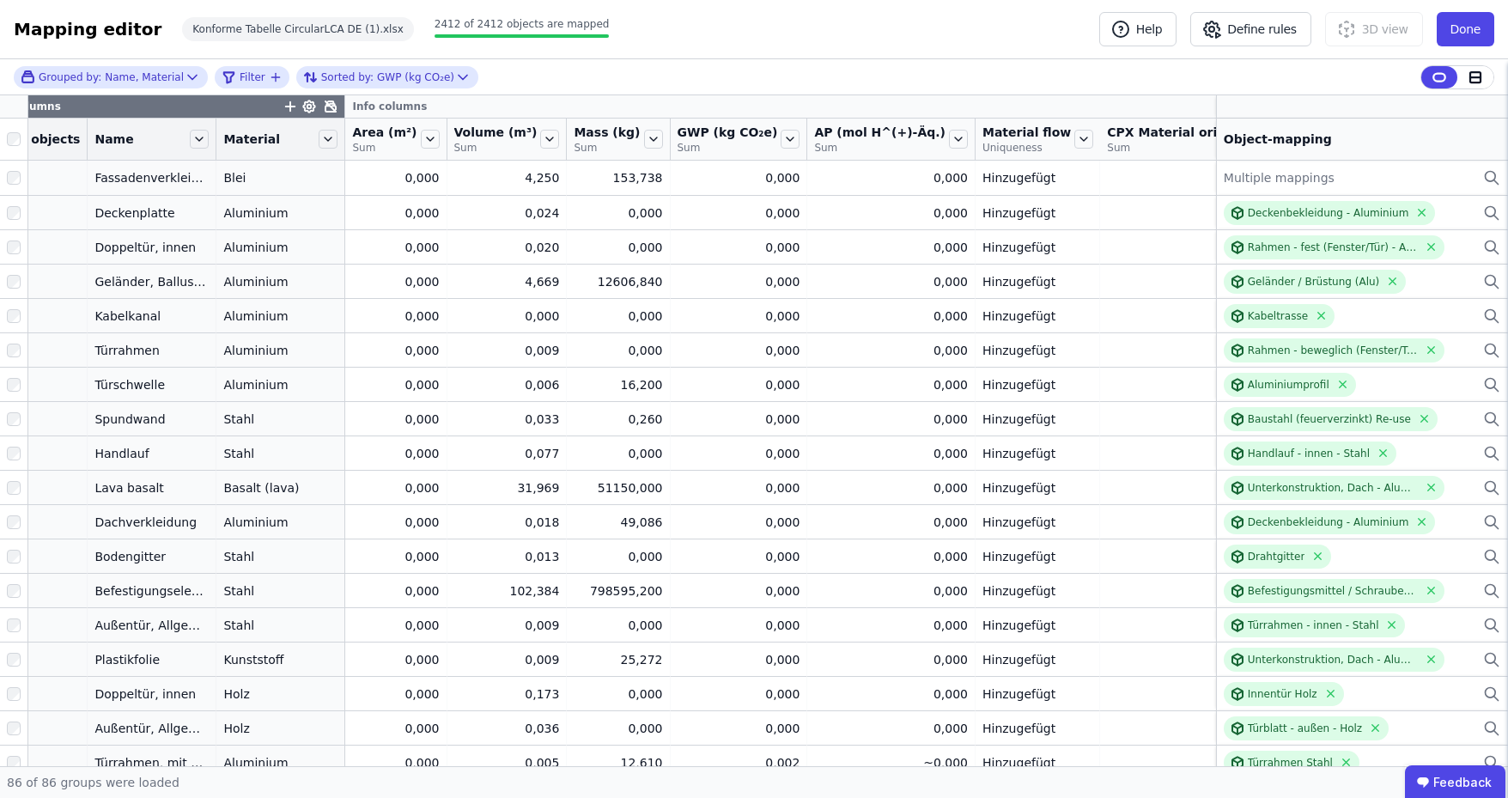
click at [935, 16] on div "Mapping editor Help Define rules 3D view Done Konforme Tabelle CircularLCA DE (…" at bounding box center [754, 29] width 1508 height 59
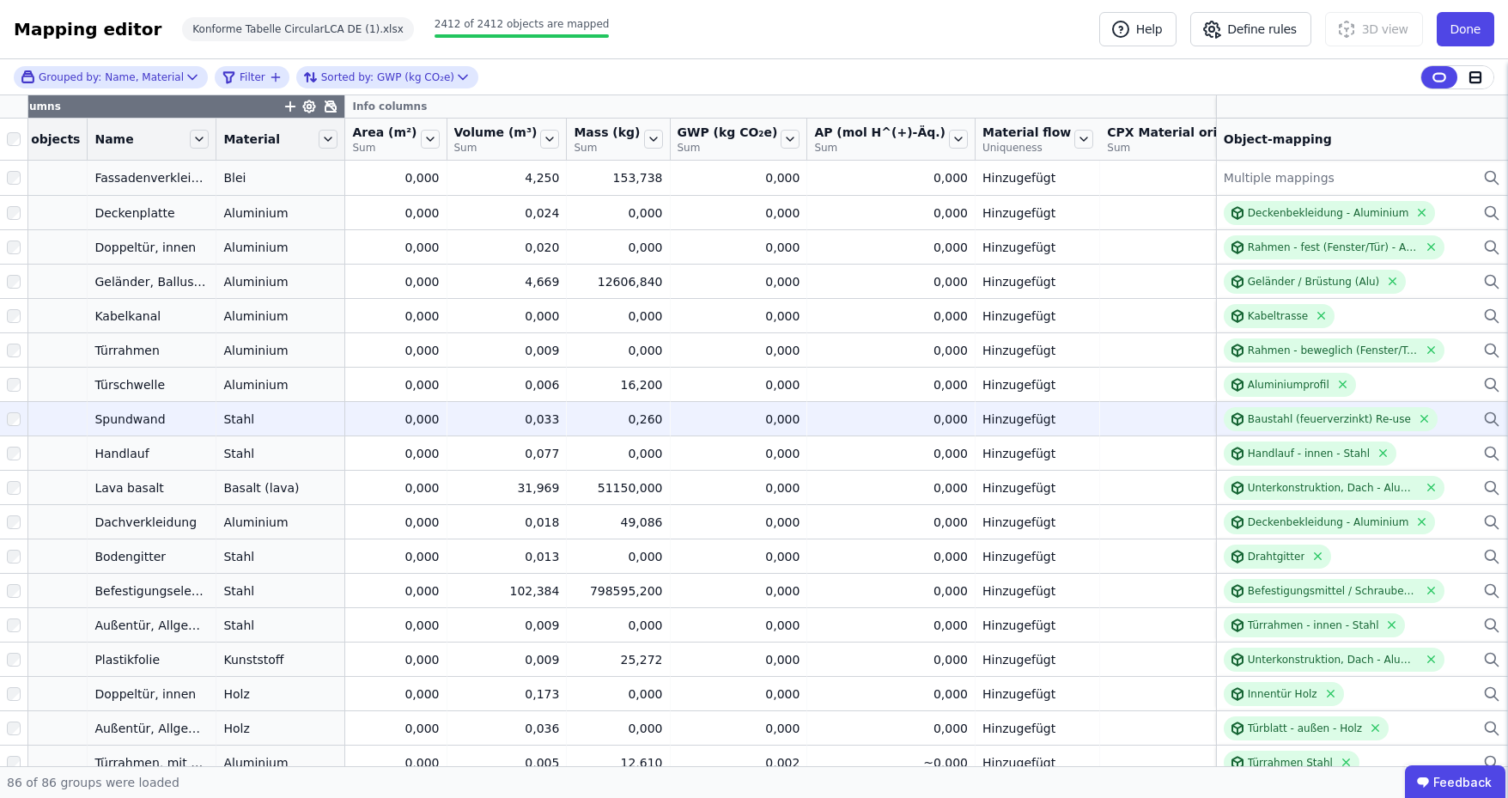
scroll to position [0, 0]
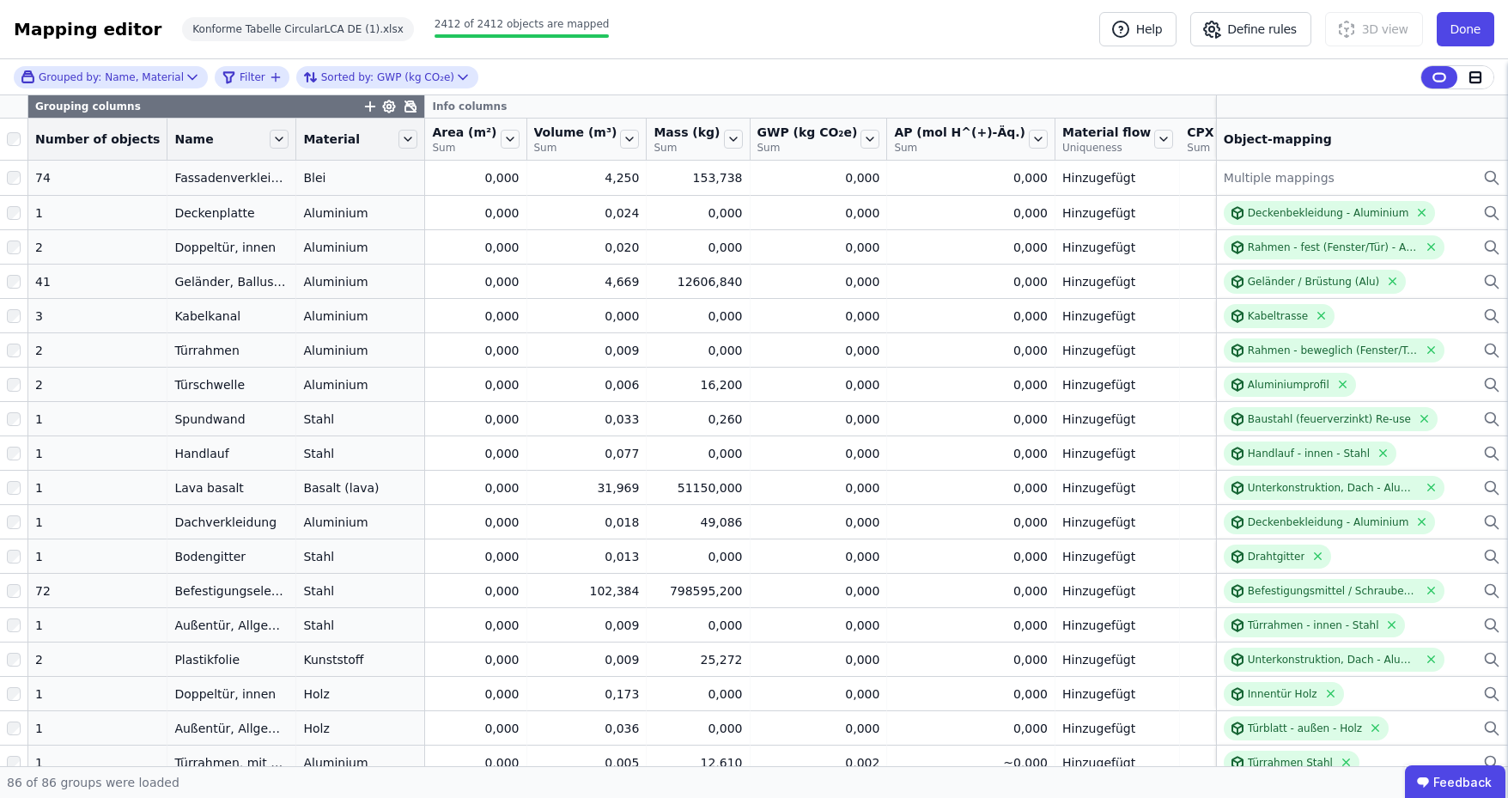
click at [804, 56] on div "Mapping editor Help Define rules 3D view Done Konforme Tabelle CircularLCA DE (…" at bounding box center [754, 29] width 1508 height 59
click at [956, 24] on div "Mapping editor Help Define rules 3D view Done Konforme Tabelle CircularLCA DE (…" at bounding box center [754, 29] width 1508 height 59
